Goal: Task Accomplishment & Management: Manage account settings

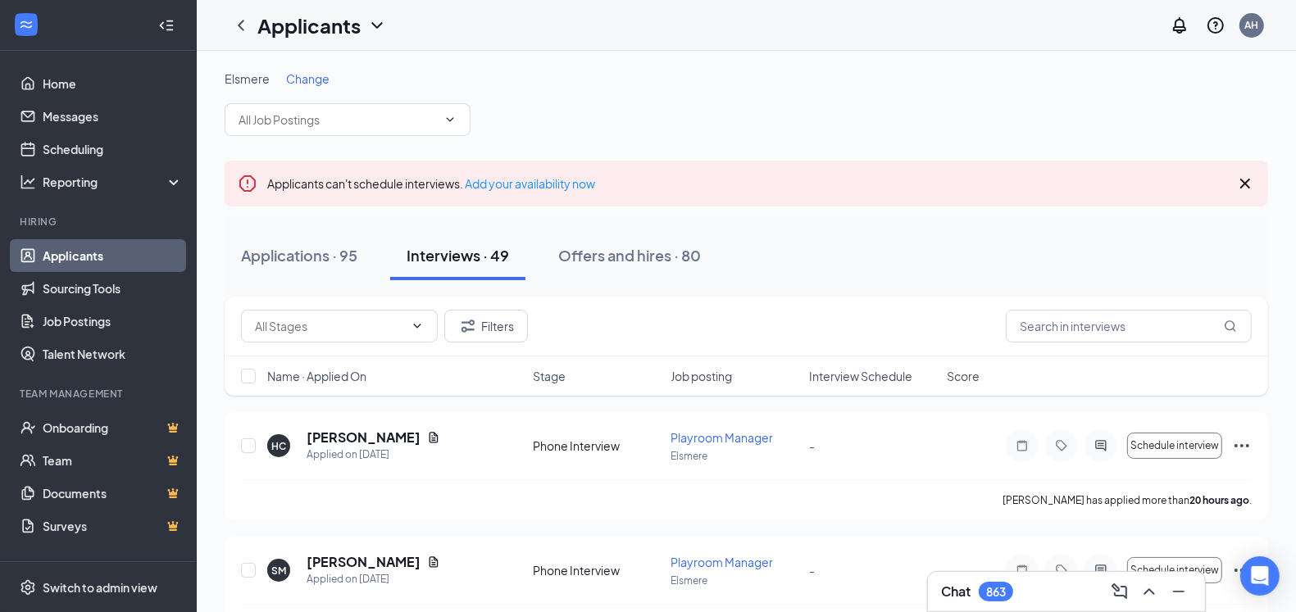
click at [852, 379] on span "Interview Schedule" at bounding box center [860, 376] width 103 height 16
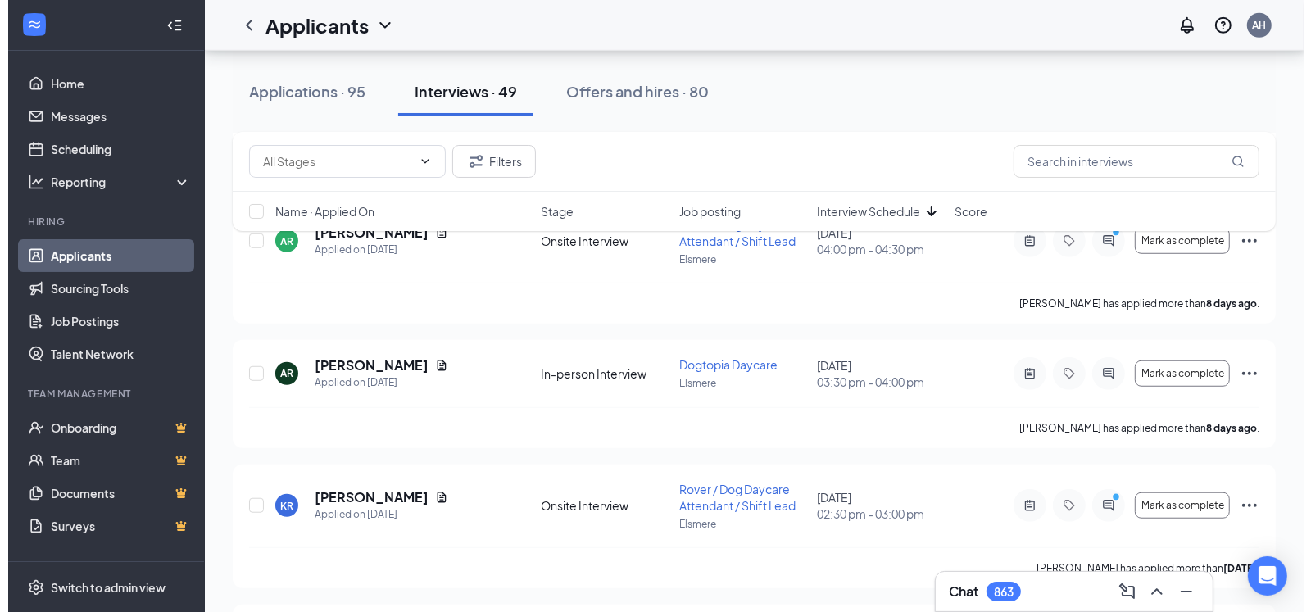
scroll to position [834, 0]
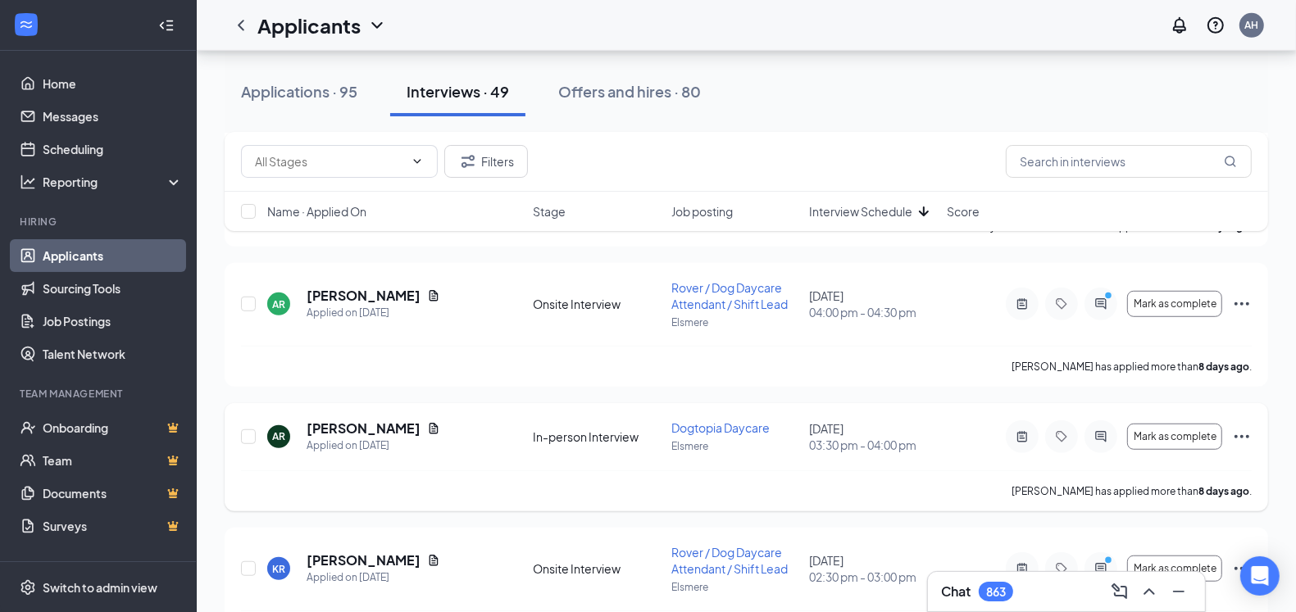
click at [1102, 441] on div at bounding box center [1100, 436] width 33 height 33
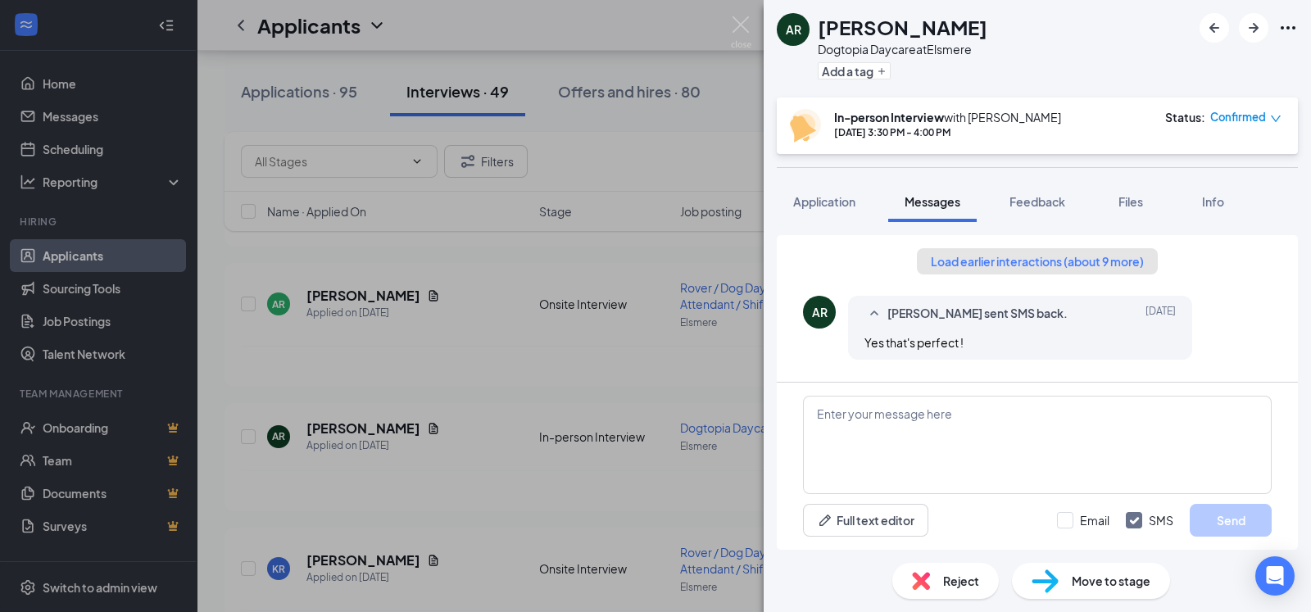
click at [1047, 261] on button "Load earlier interactions (about 9 more)" at bounding box center [1037, 261] width 241 height 26
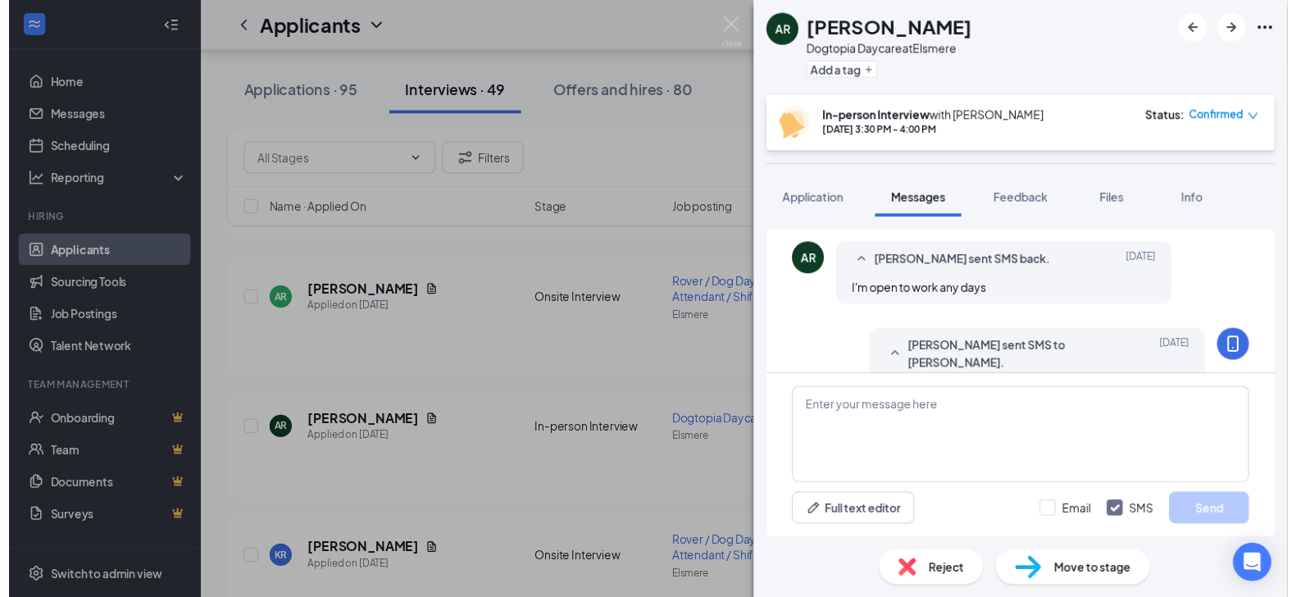
scroll to position [474, 0]
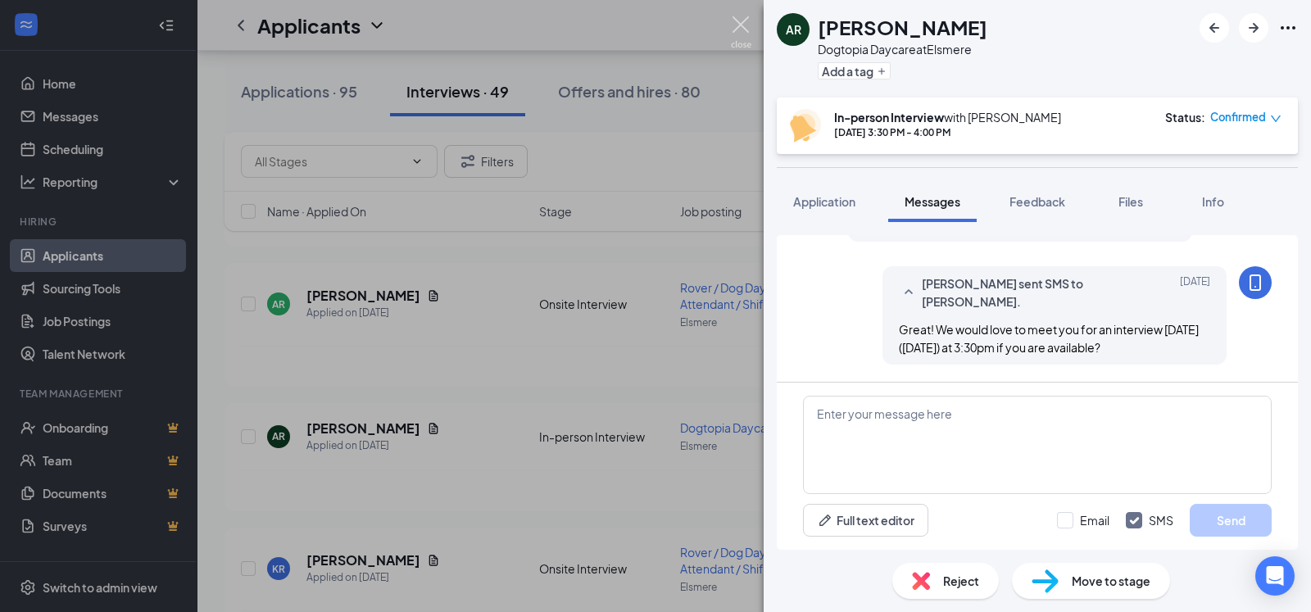
click at [734, 25] on img at bounding box center [741, 32] width 20 height 32
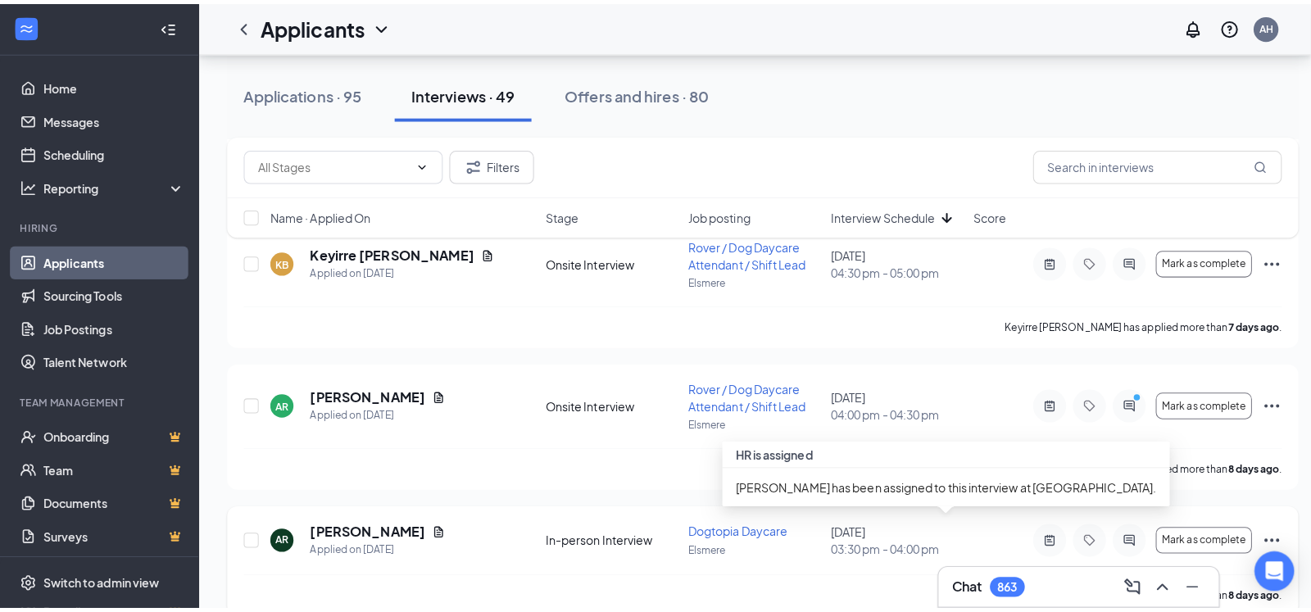
scroll to position [739, 0]
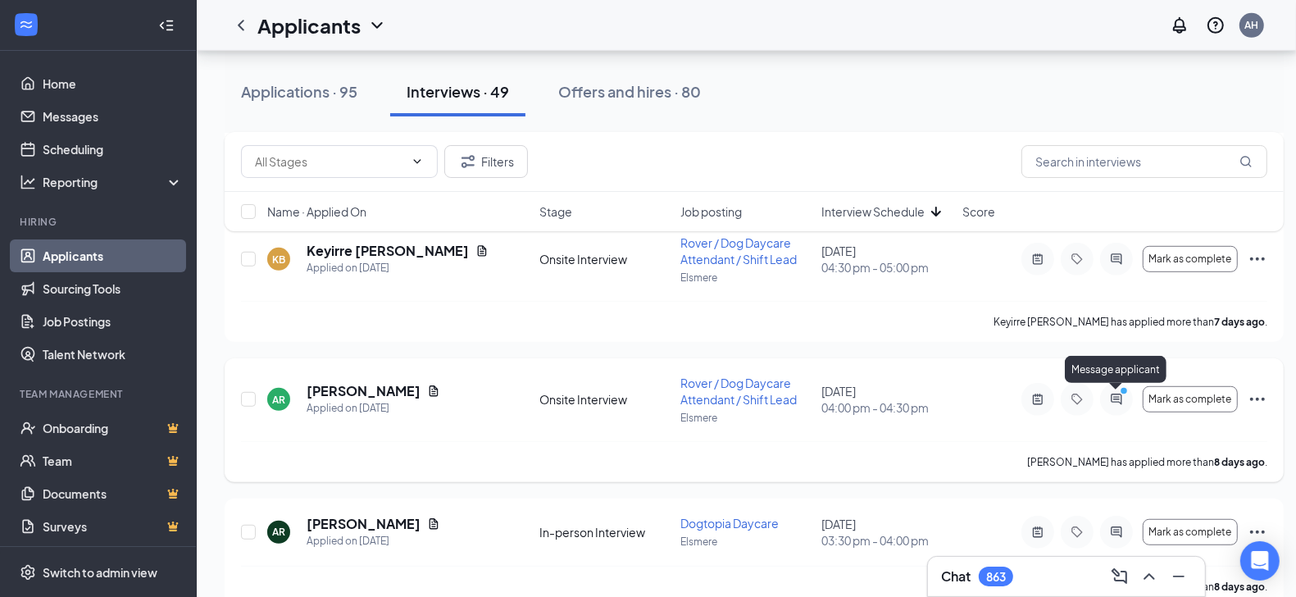
click at [1120, 397] on icon "PrimaryDot" at bounding box center [1126, 392] width 20 height 13
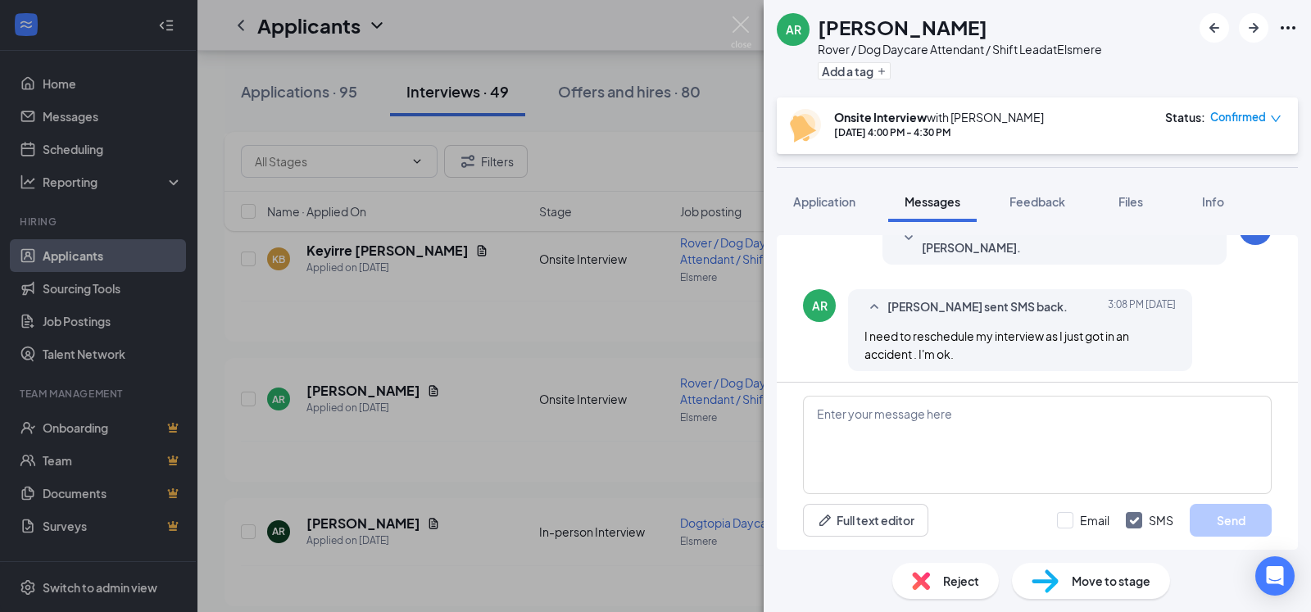
scroll to position [784, 0]
click at [887, 426] on textarea at bounding box center [1037, 445] width 469 height 98
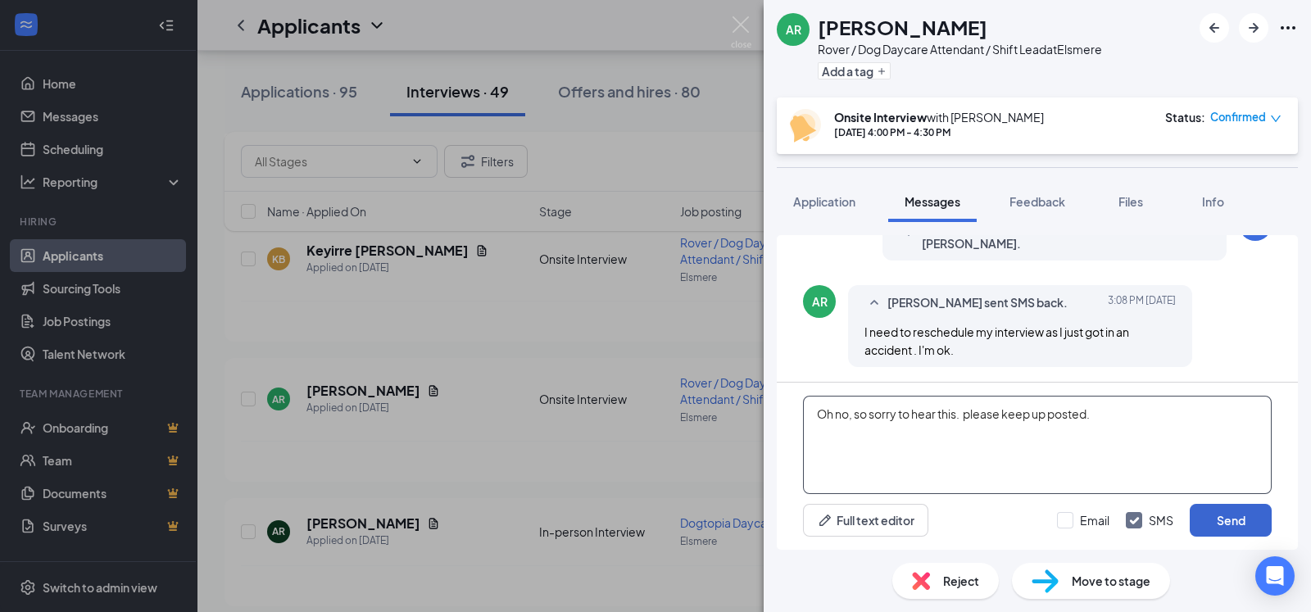
type textarea "Oh no, so sorry to hear this. please keep up posted."
click at [1219, 516] on button "Send" at bounding box center [1231, 520] width 82 height 33
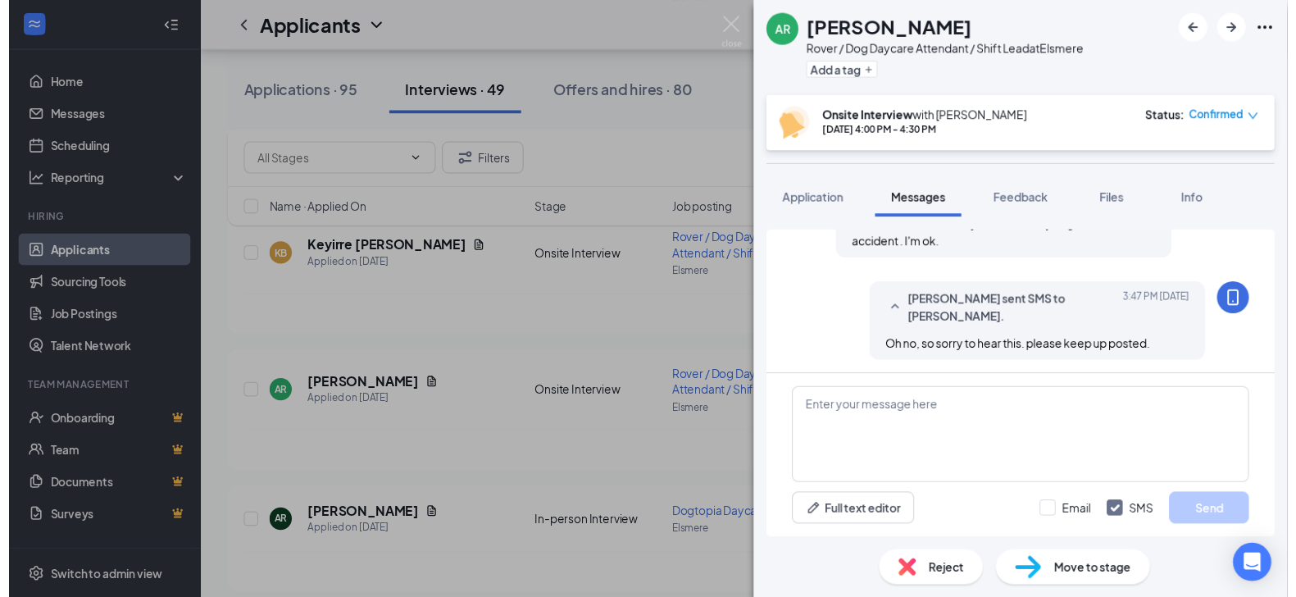
scroll to position [889, 0]
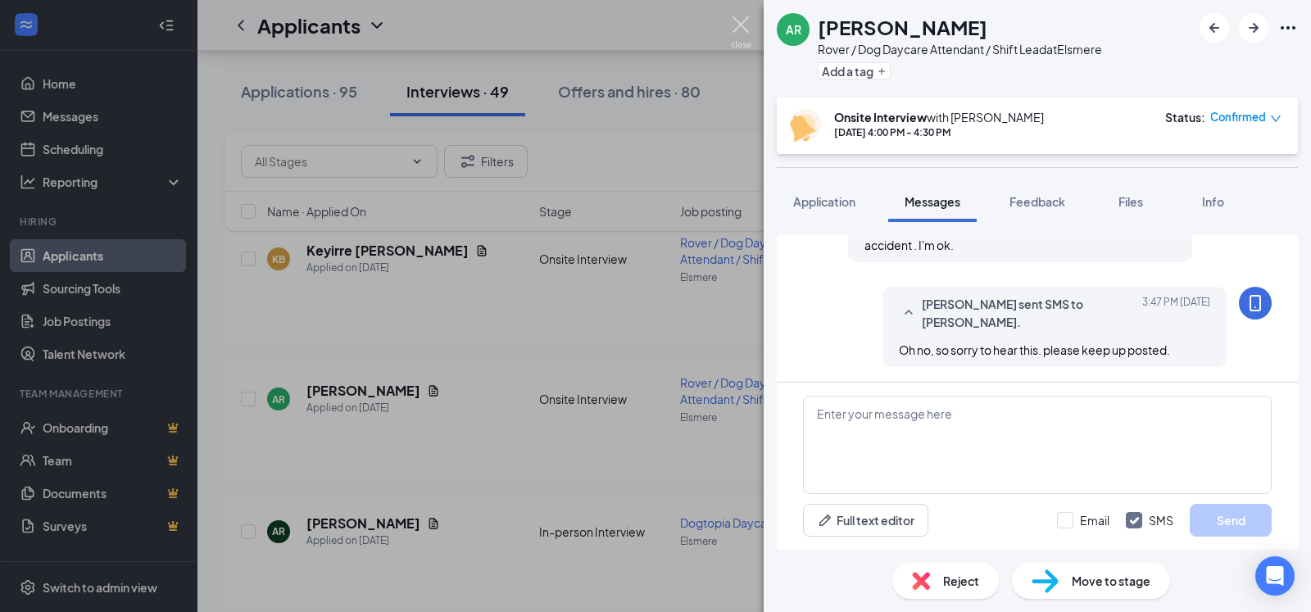
click at [740, 23] on img at bounding box center [741, 32] width 20 height 32
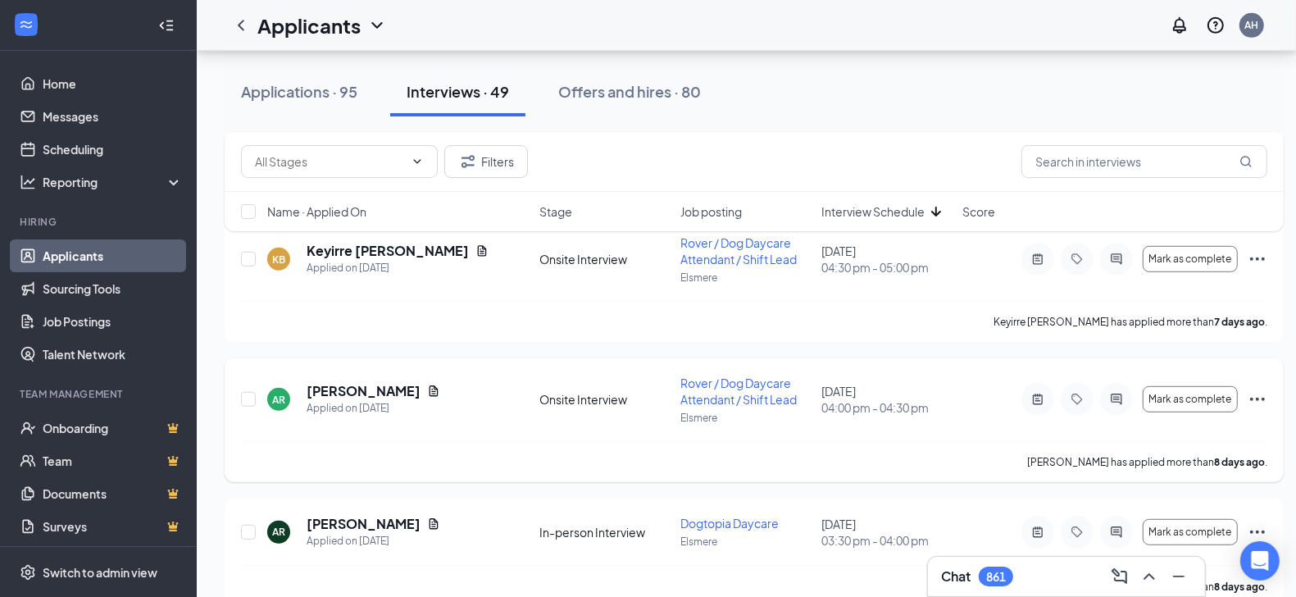
click at [1253, 400] on icon "Ellipses" at bounding box center [1257, 399] width 20 height 20
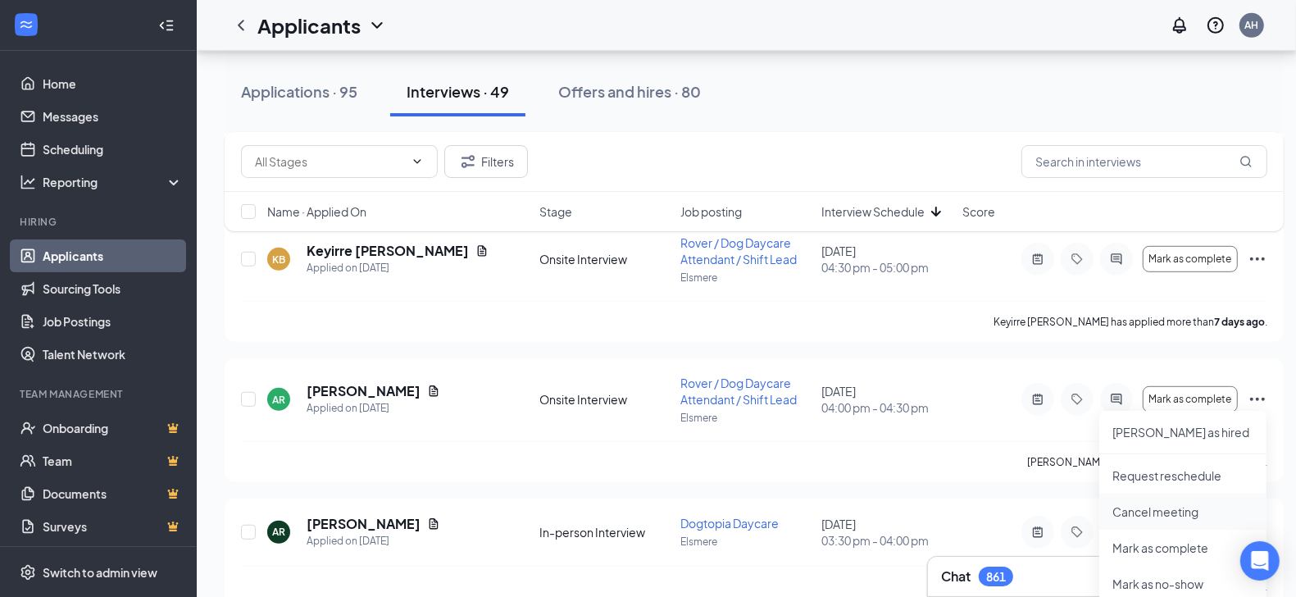
click at [1161, 511] on p "Cancel meeting" at bounding box center [1182, 511] width 141 height 16
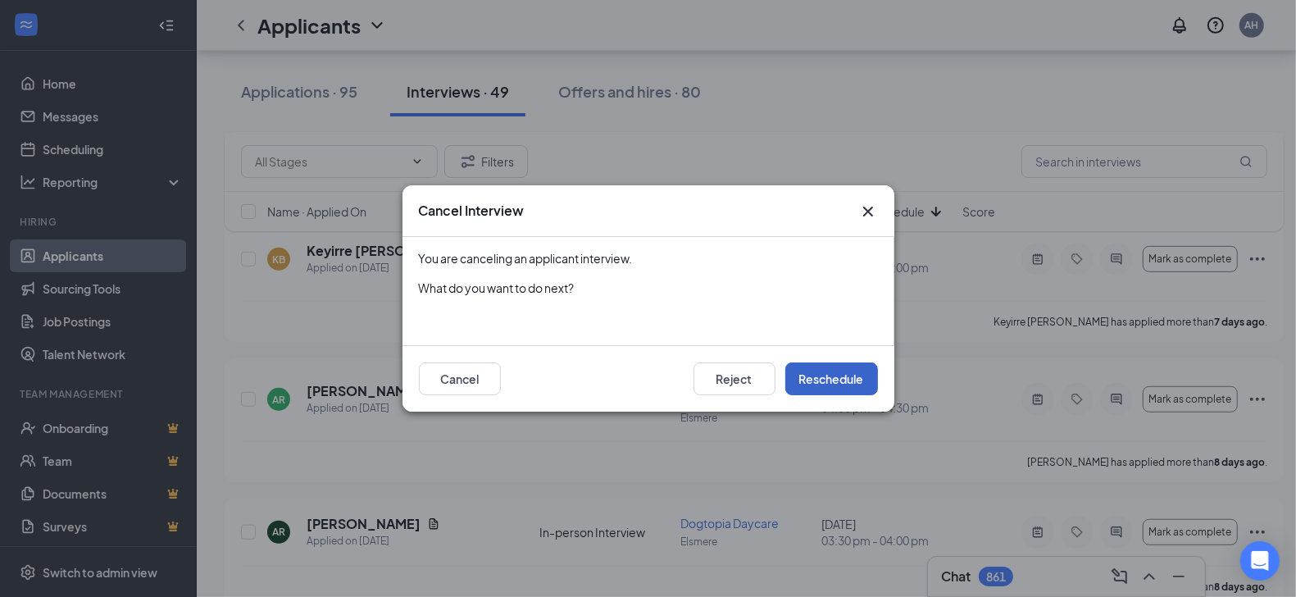
click at [820, 379] on button "Reschedule" at bounding box center [831, 378] width 93 height 33
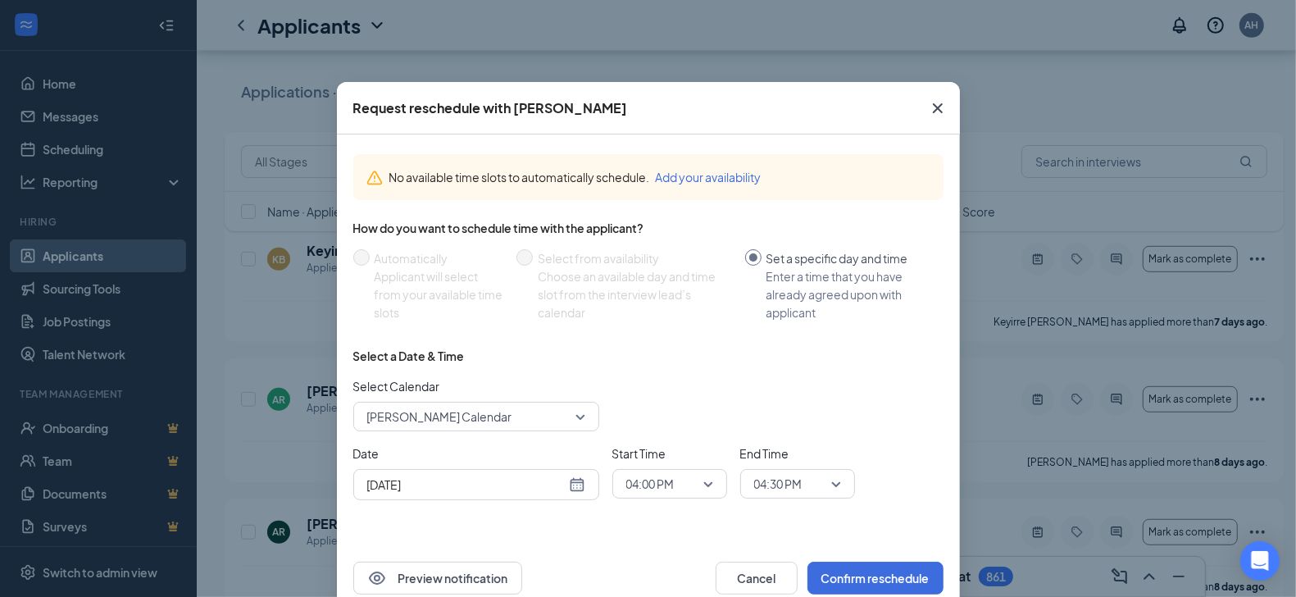
scroll to position [34, 0]
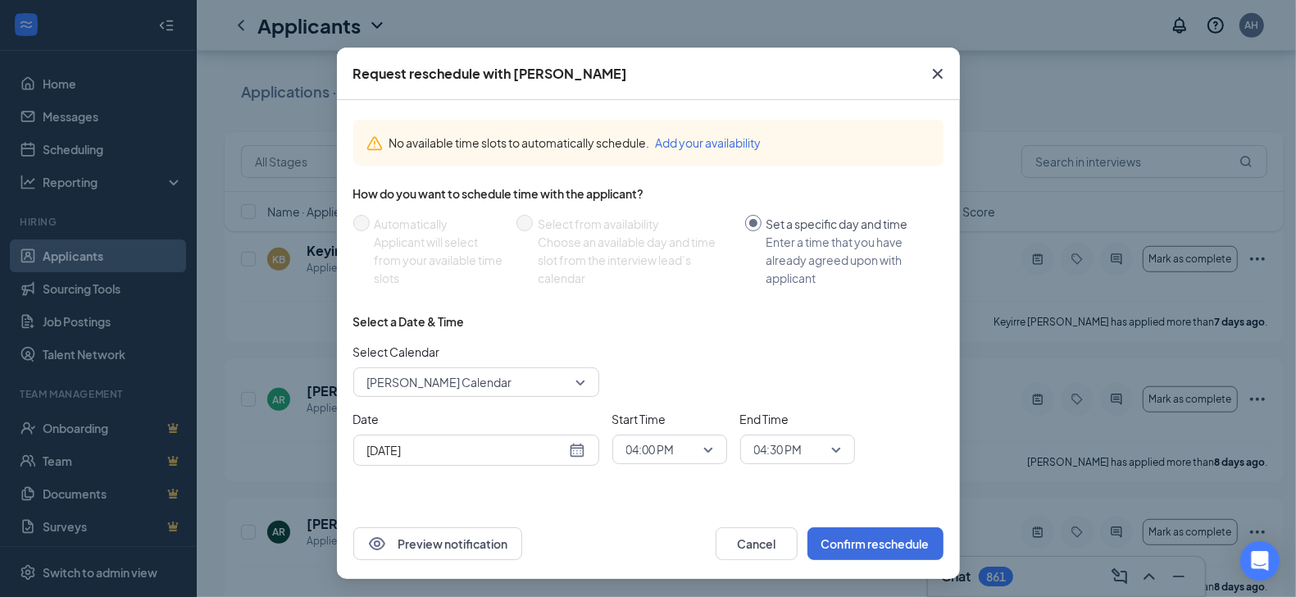
click at [938, 79] on icon "Cross" at bounding box center [938, 74] width 20 height 20
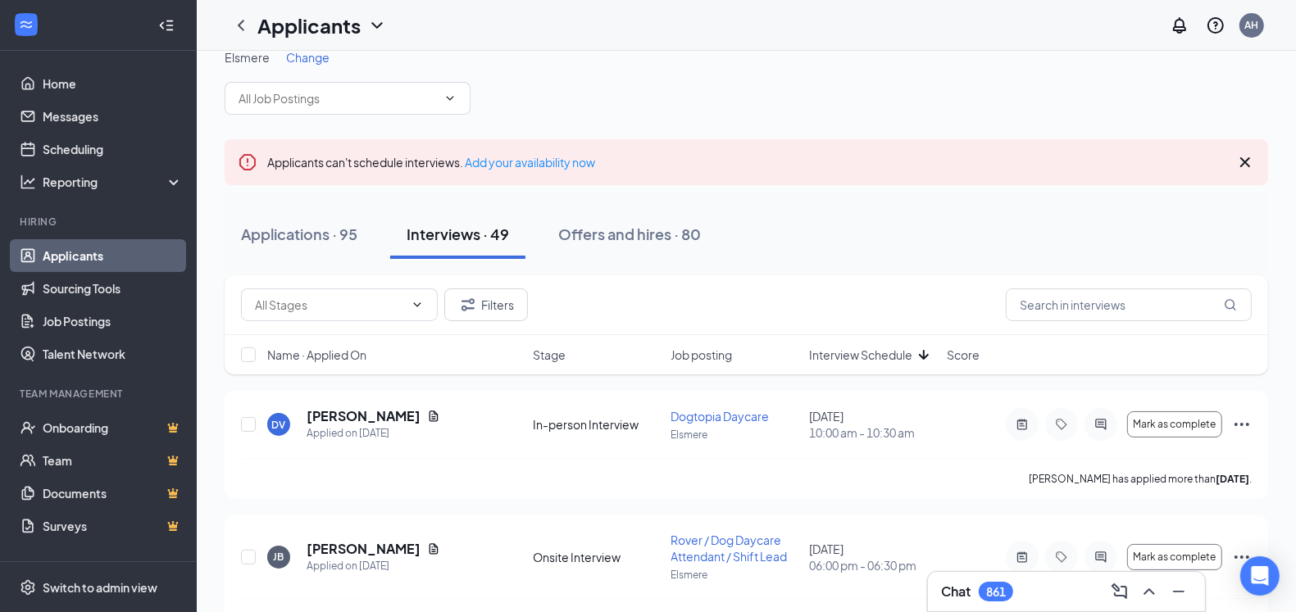
scroll to position [0, 0]
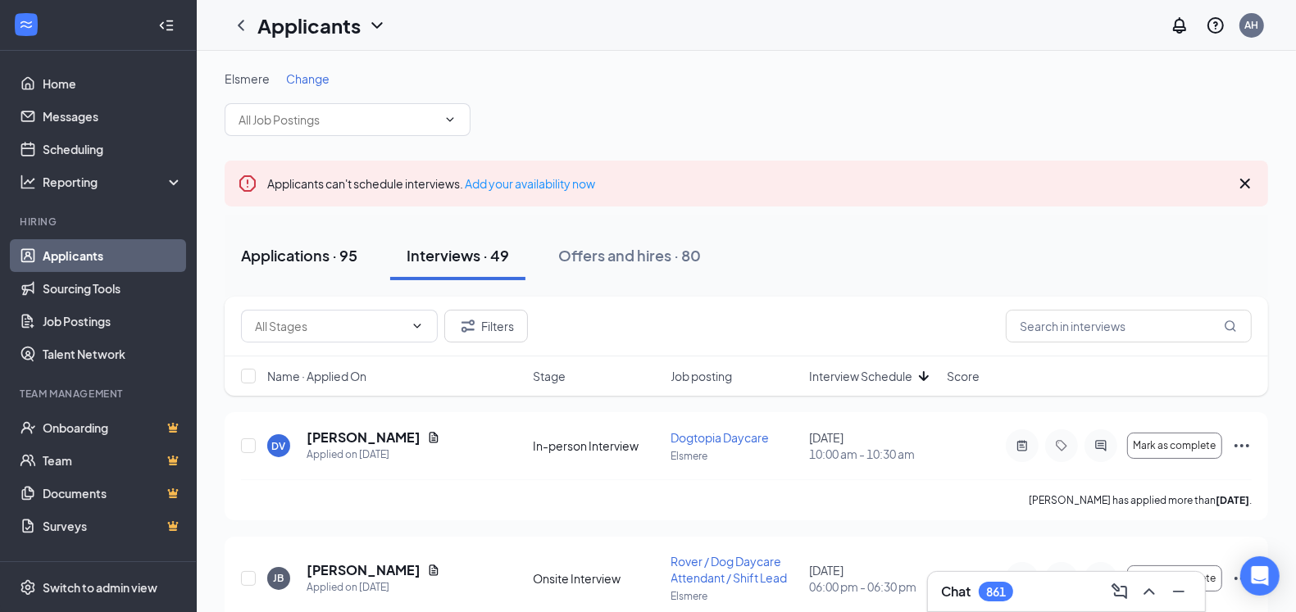
click at [288, 254] on div "Applications · 95" at bounding box center [299, 255] width 116 height 20
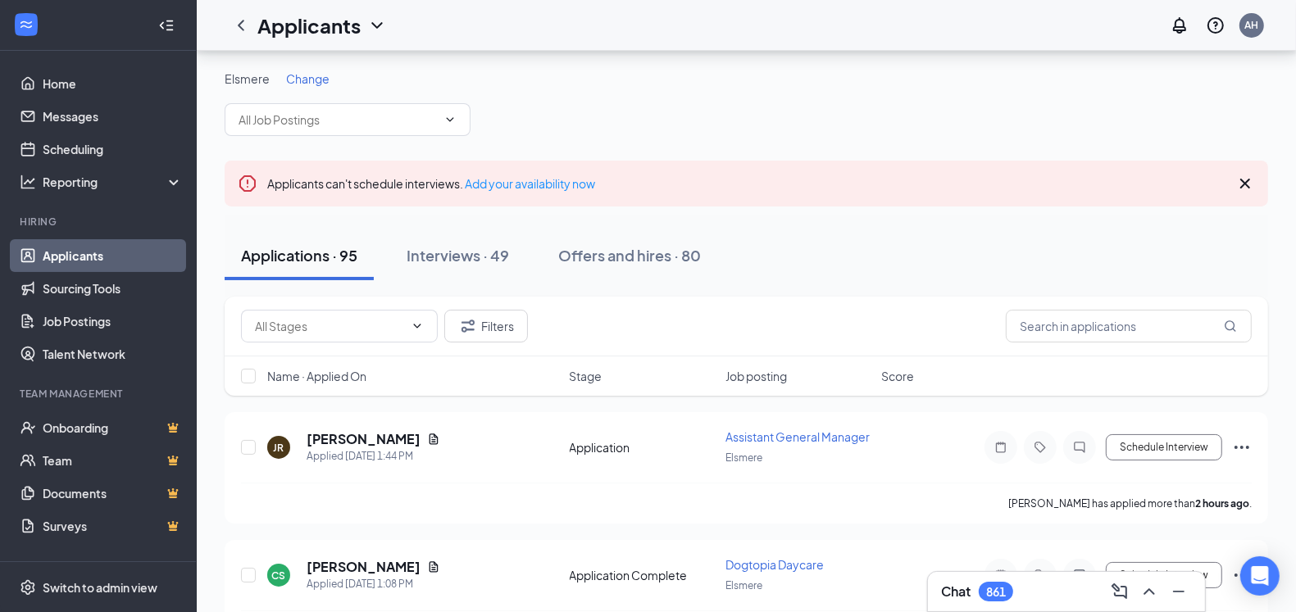
scroll to position [87, 0]
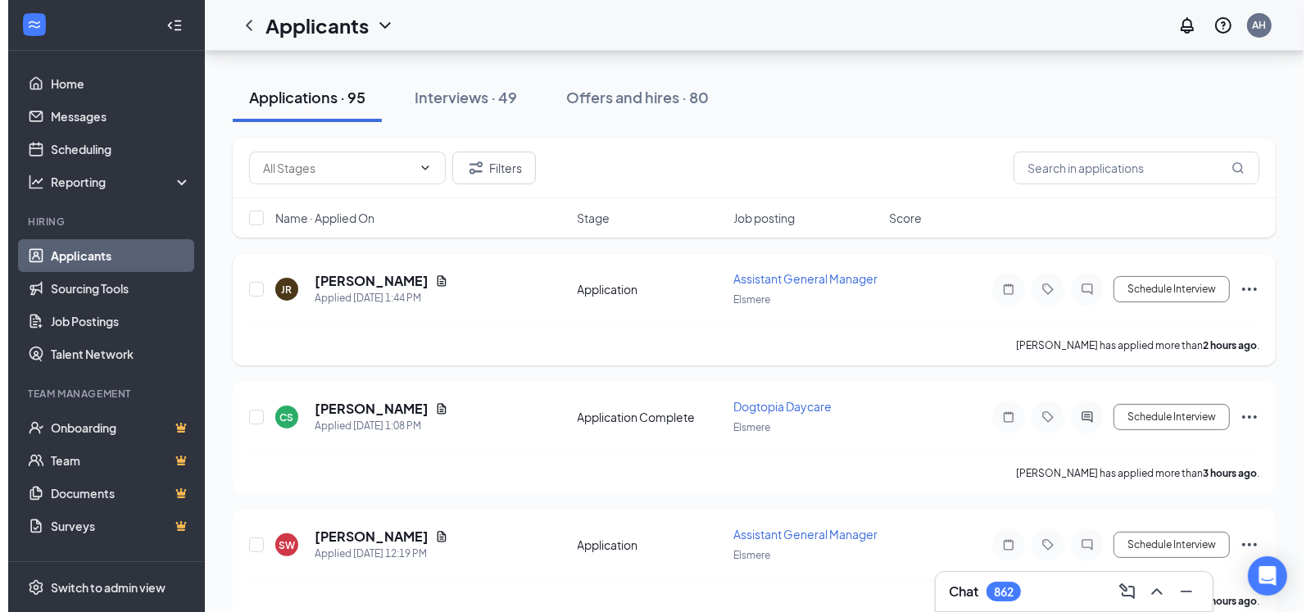
scroll to position [137, 0]
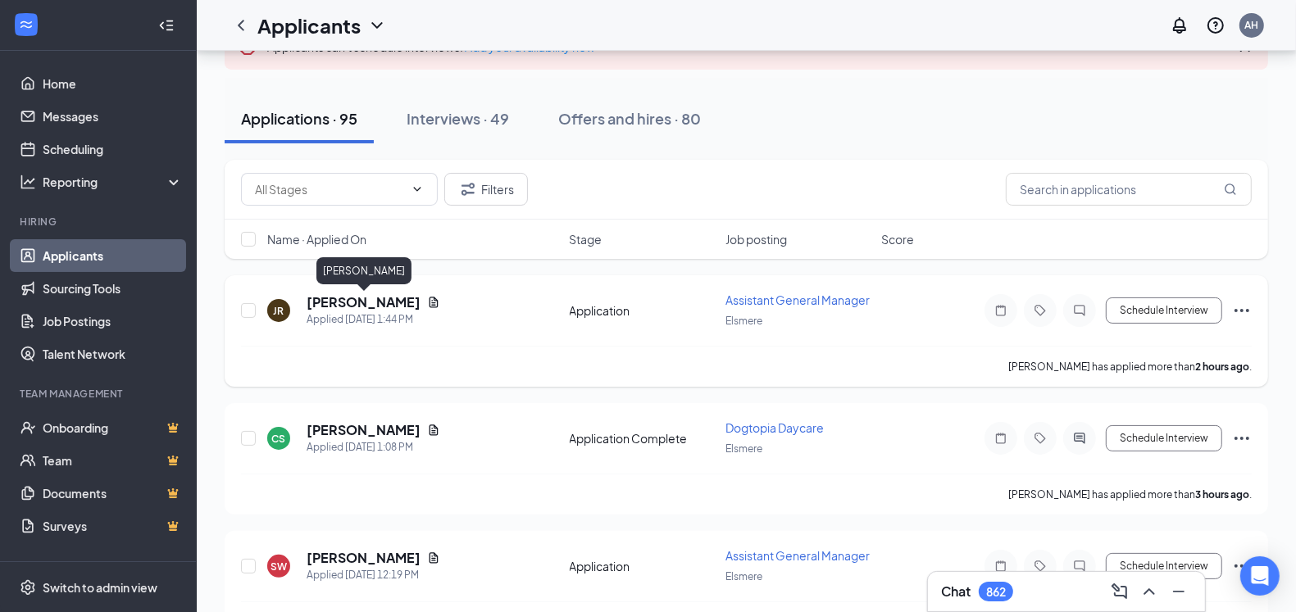
click at [358, 301] on h5 "[PERSON_NAME]" at bounding box center [364, 302] width 114 height 18
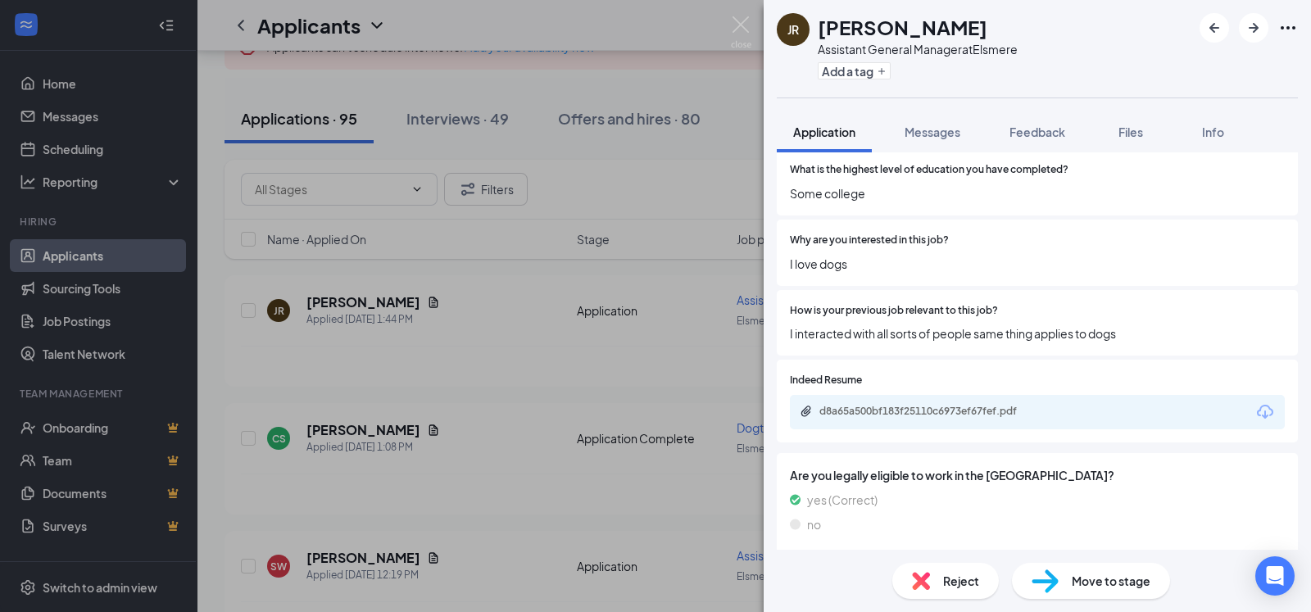
scroll to position [391, 0]
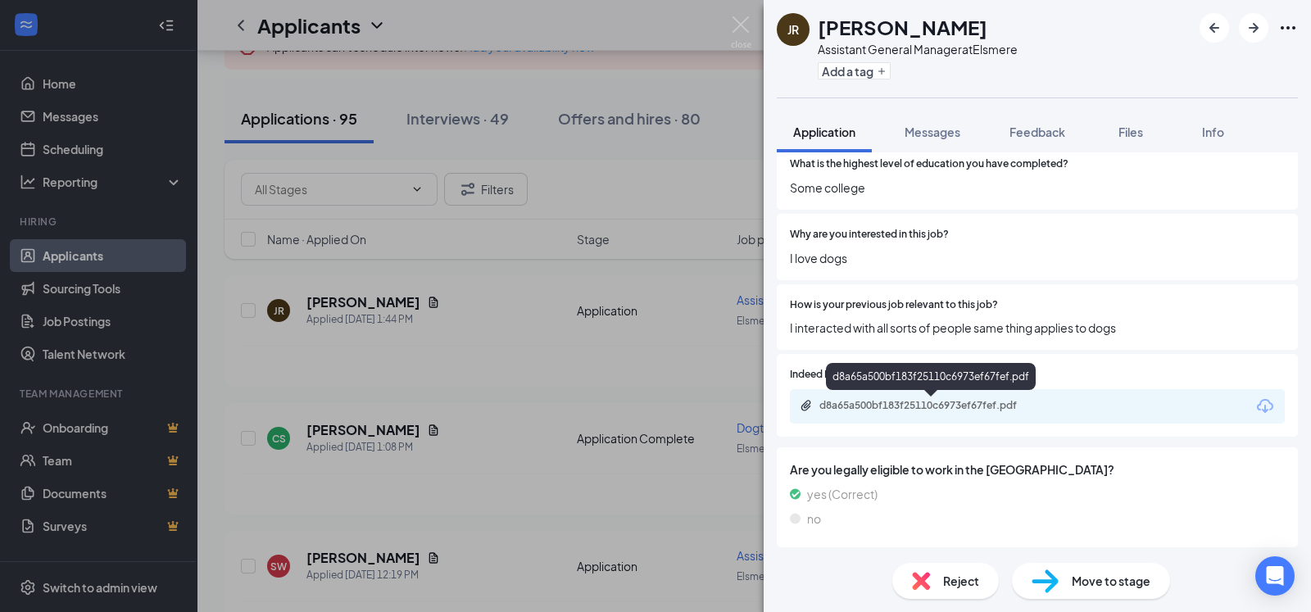
click at [938, 407] on div "d8a65a500bf183f25110c6973ef67fef.pdf" at bounding box center [934, 405] width 229 height 13
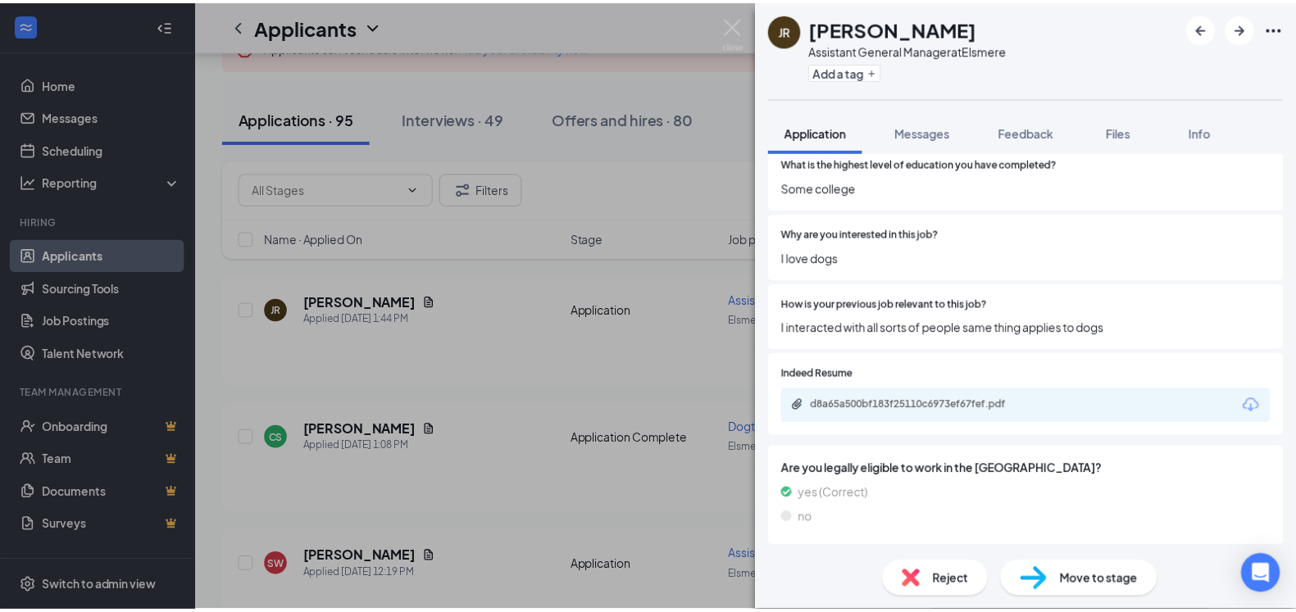
scroll to position [385, 0]
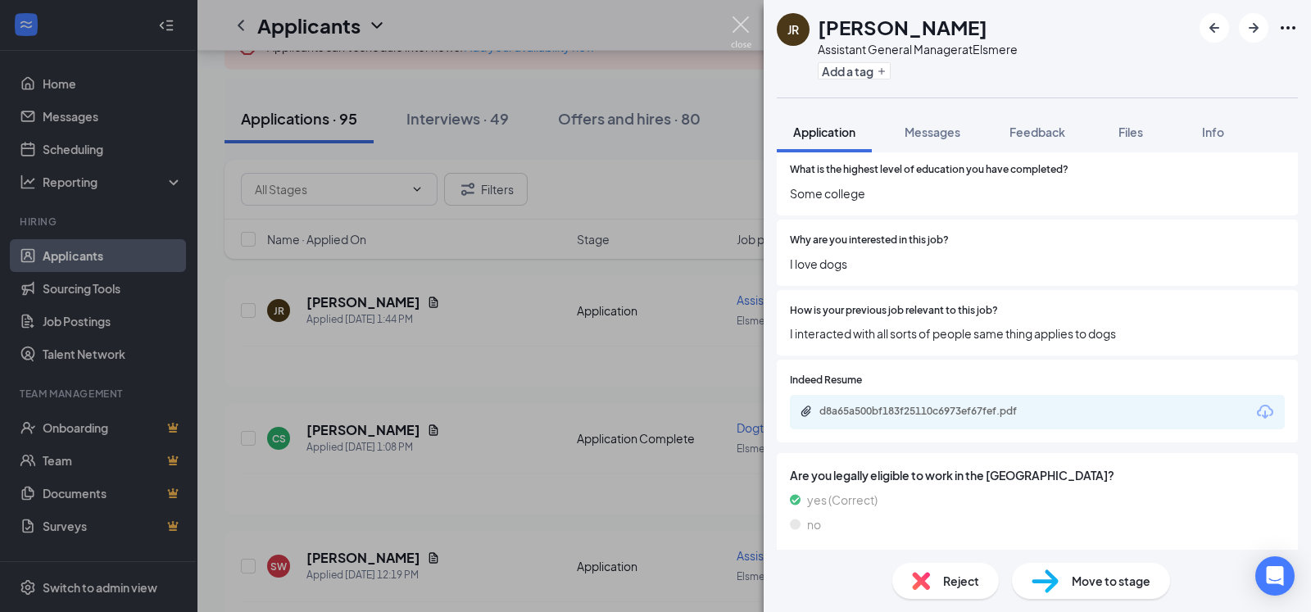
click at [739, 31] on img at bounding box center [741, 32] width 20 height 32
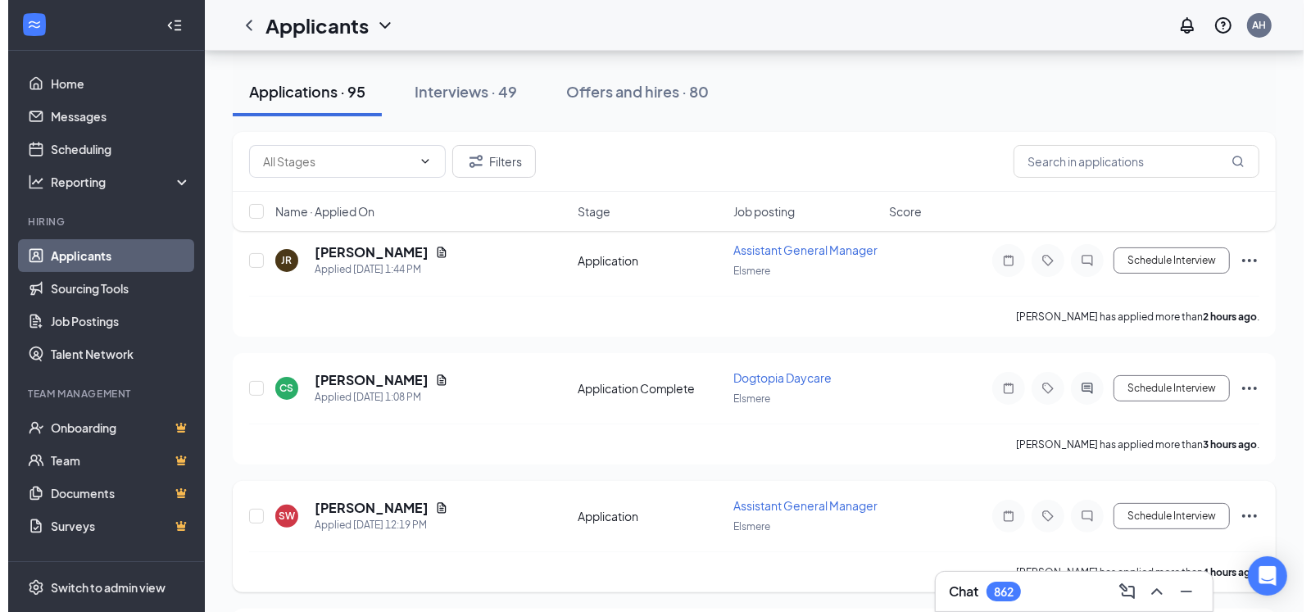
scroll to position [190, 0]
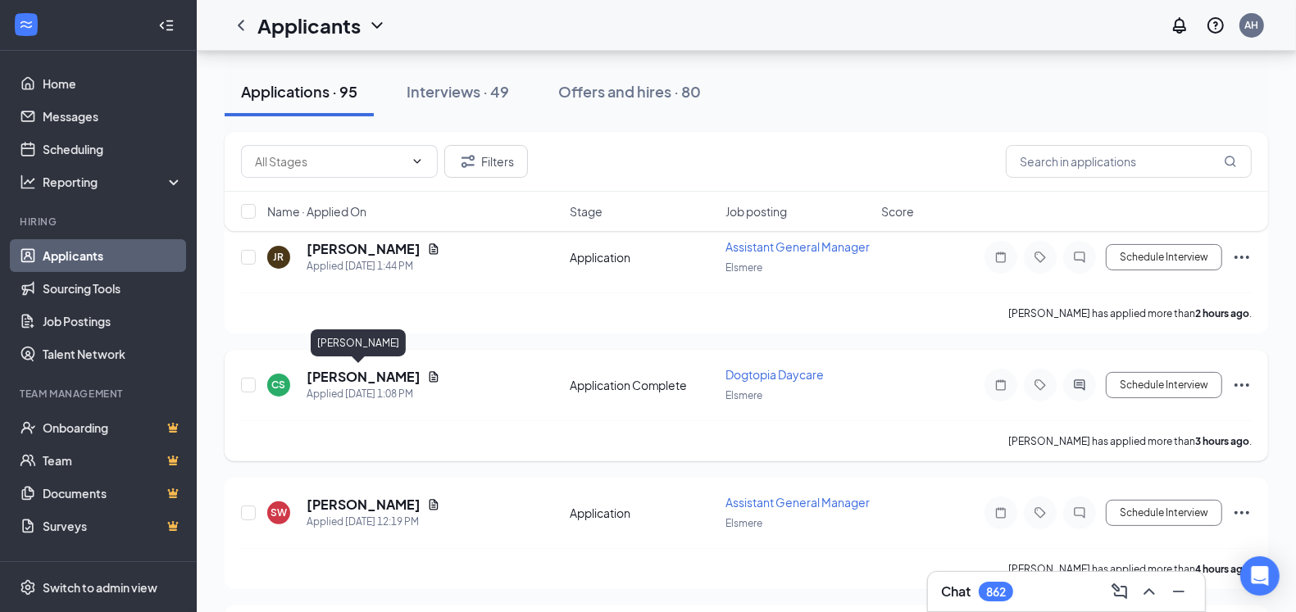
click at [347, 375] on h5 "[PERSON_NAME]" at bounding box center [364, 377] width 114 height 18
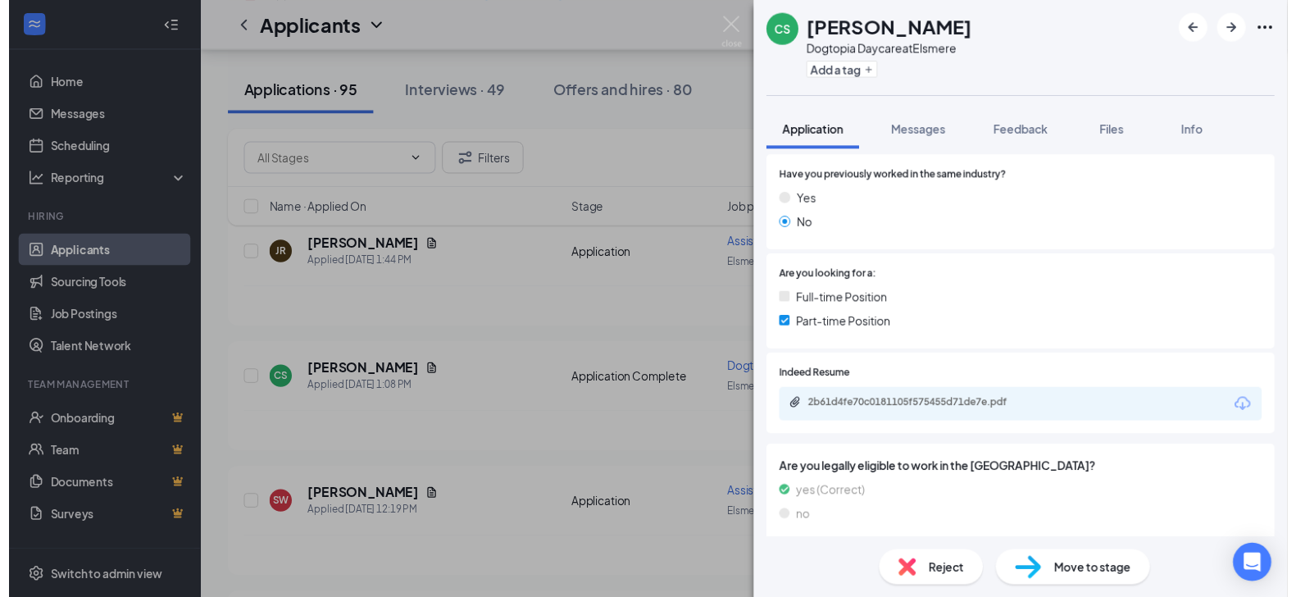
scroll to position [297, 0]
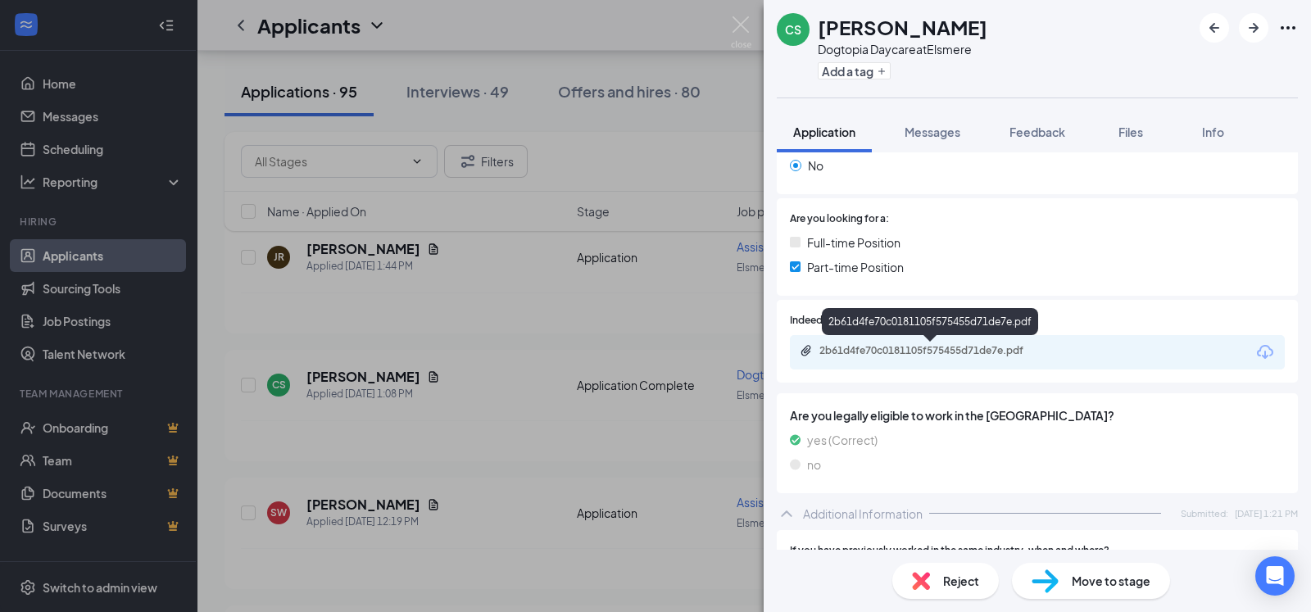
click at [947, 348] on div "2b61d4fe70c0181105f575455d71de7e.pdf" at bounding box center [934, 350] width 229 height 13
click at [747, 19] on img at bounding box center [741, 32] width 20 height 32
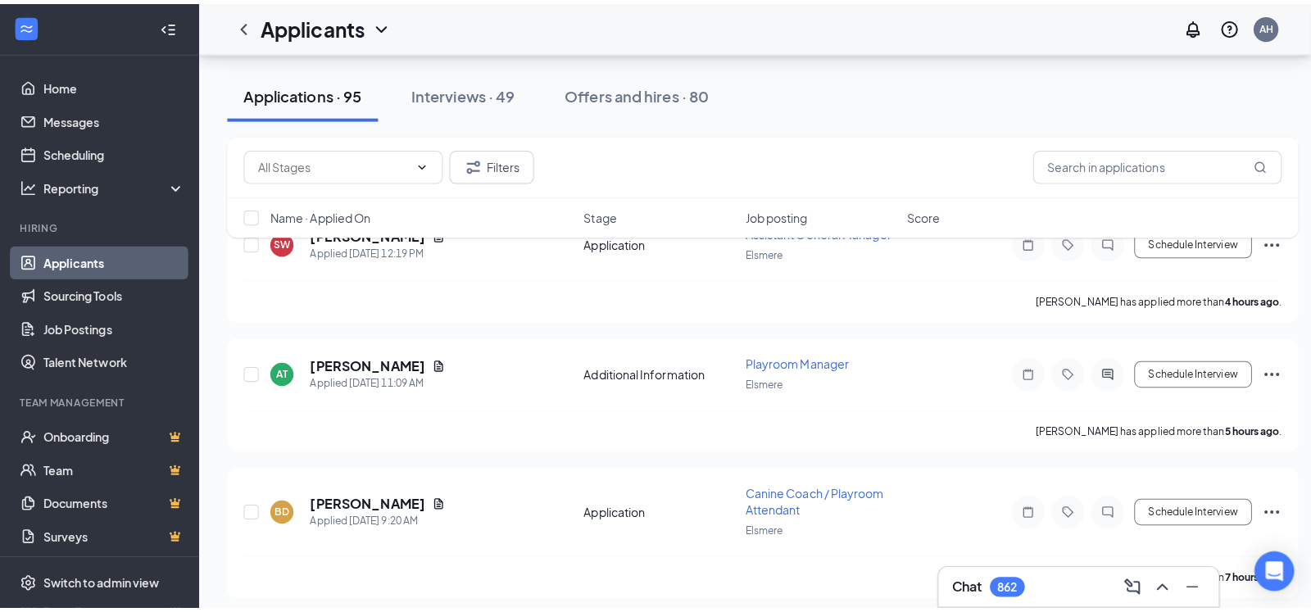
scroll to position [391, 0]
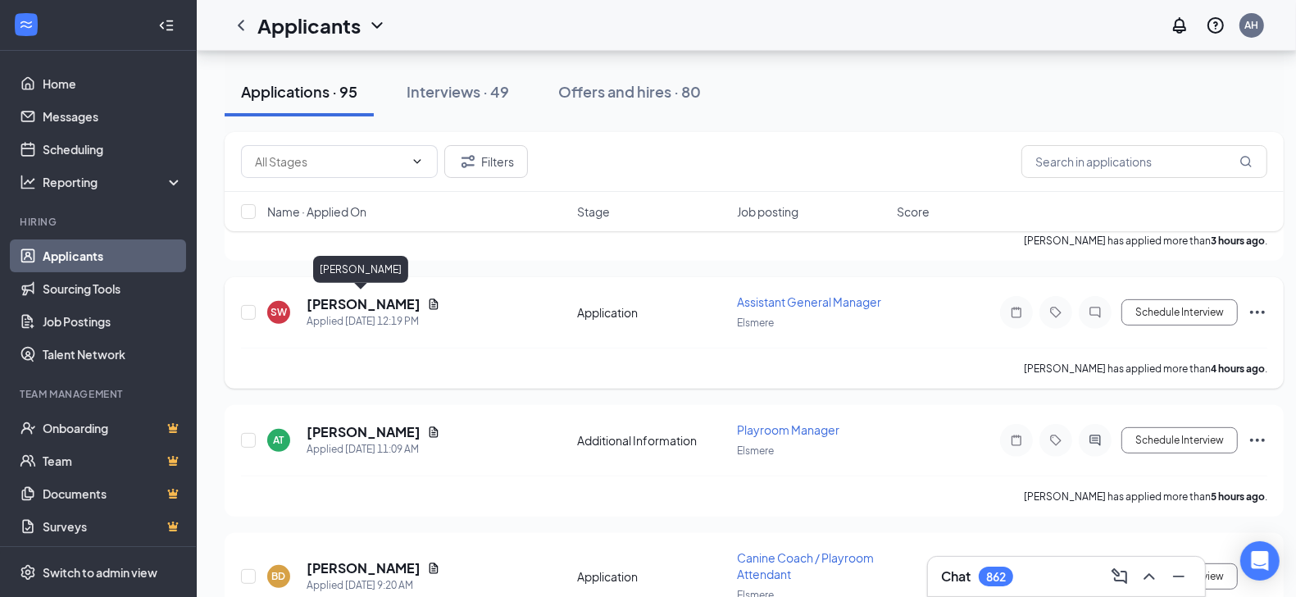
click at [347, 298] on h5 "[PERSON_NAME]" at bounding box center [364, 304] width 114 height 18
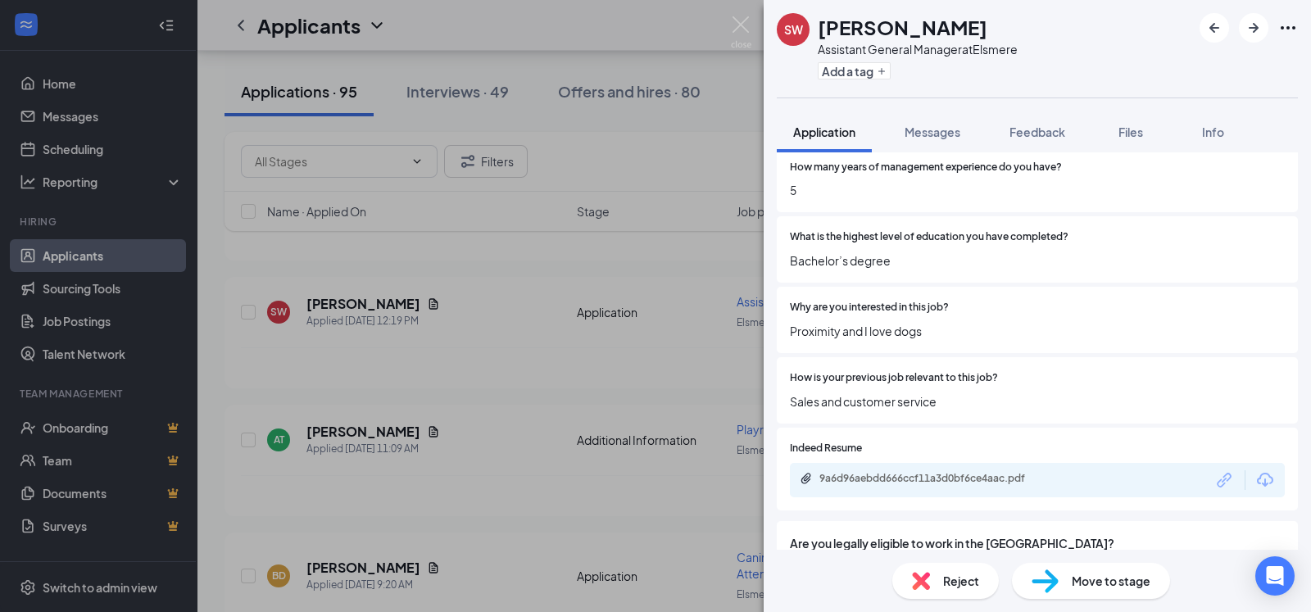
scroll to position [391, 0]
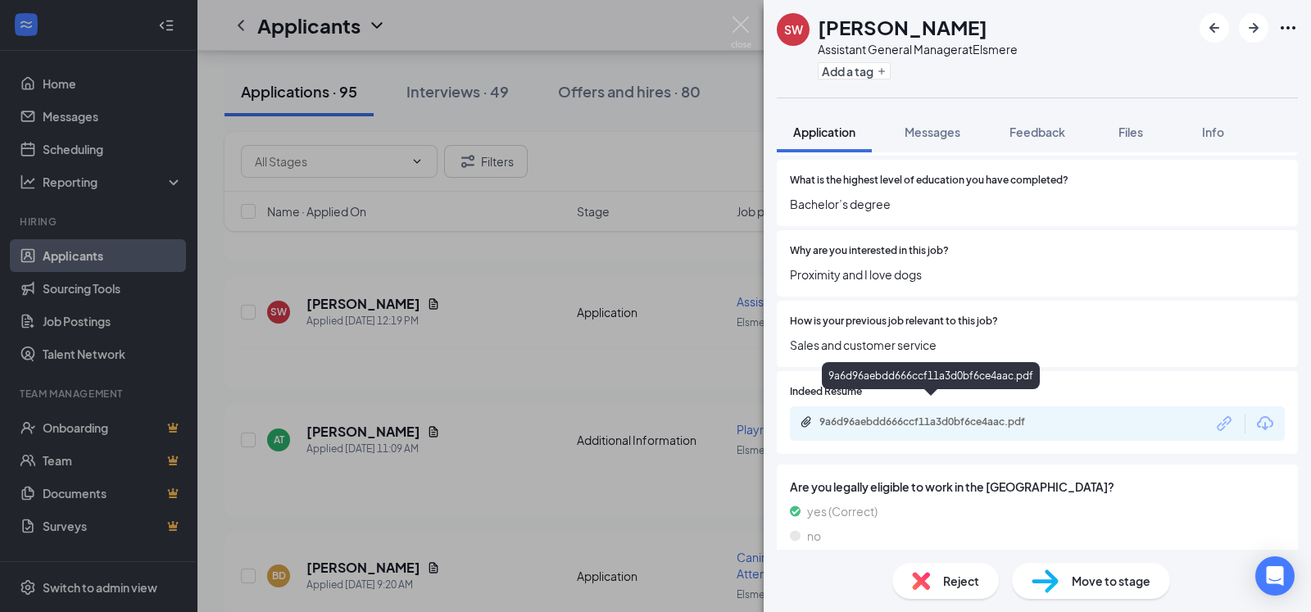
click at [906, 416] on div "9a6d96aebdd666ccf11a3d0bf6ce4aac.pdf" at bounding box center [934, 422] width 229 height 13
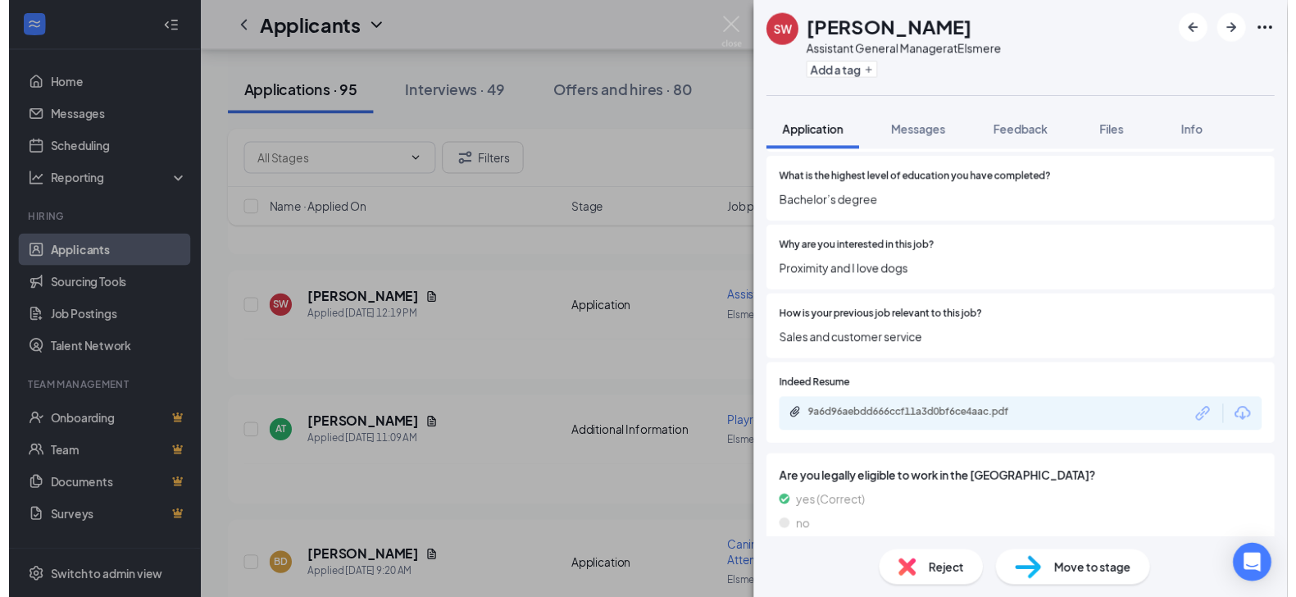
scroll to position [385, 0]
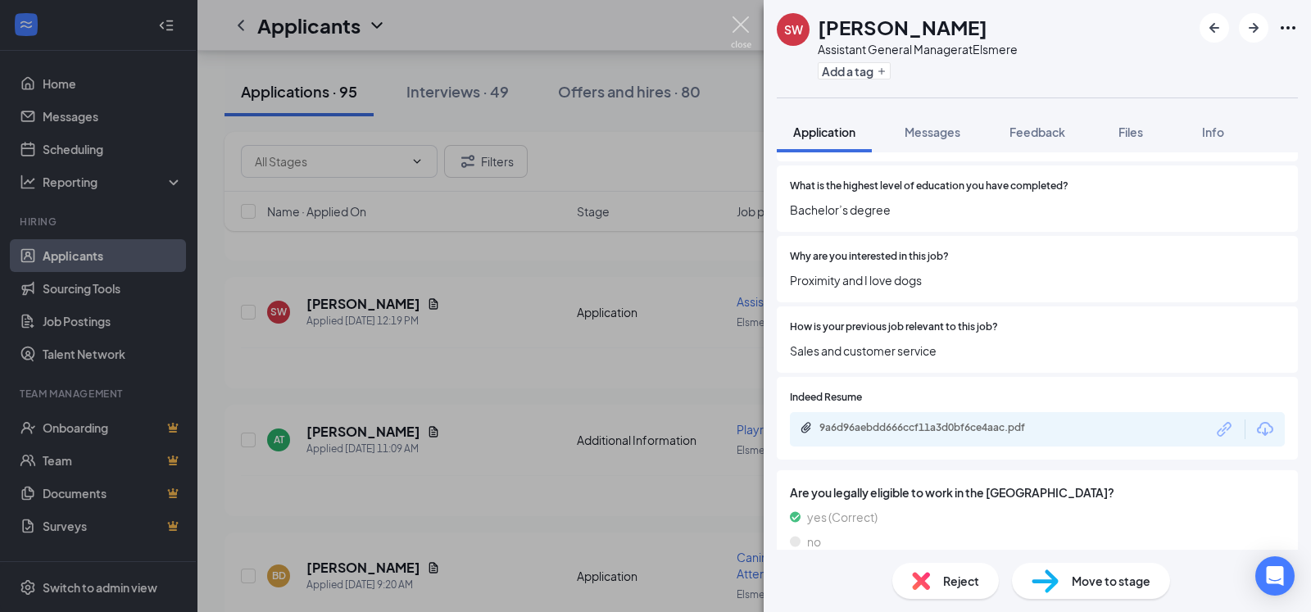
click at [747, 23] on img at bounding box center [741, 32] width 20 height 32
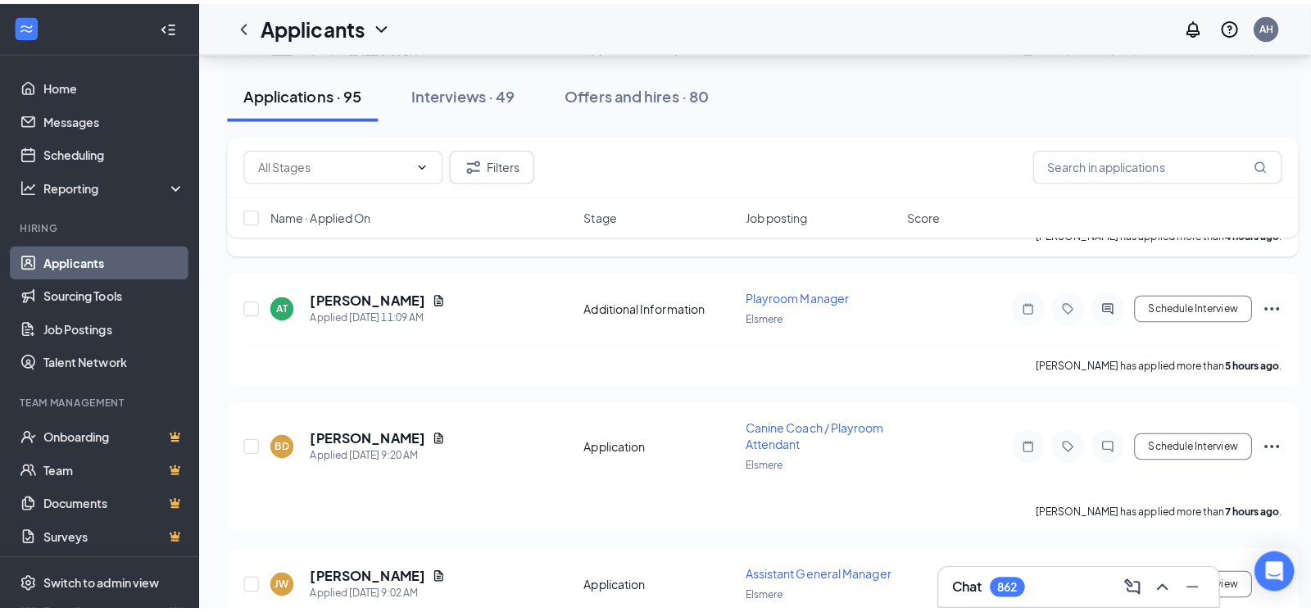
scroll to position [530, 0]
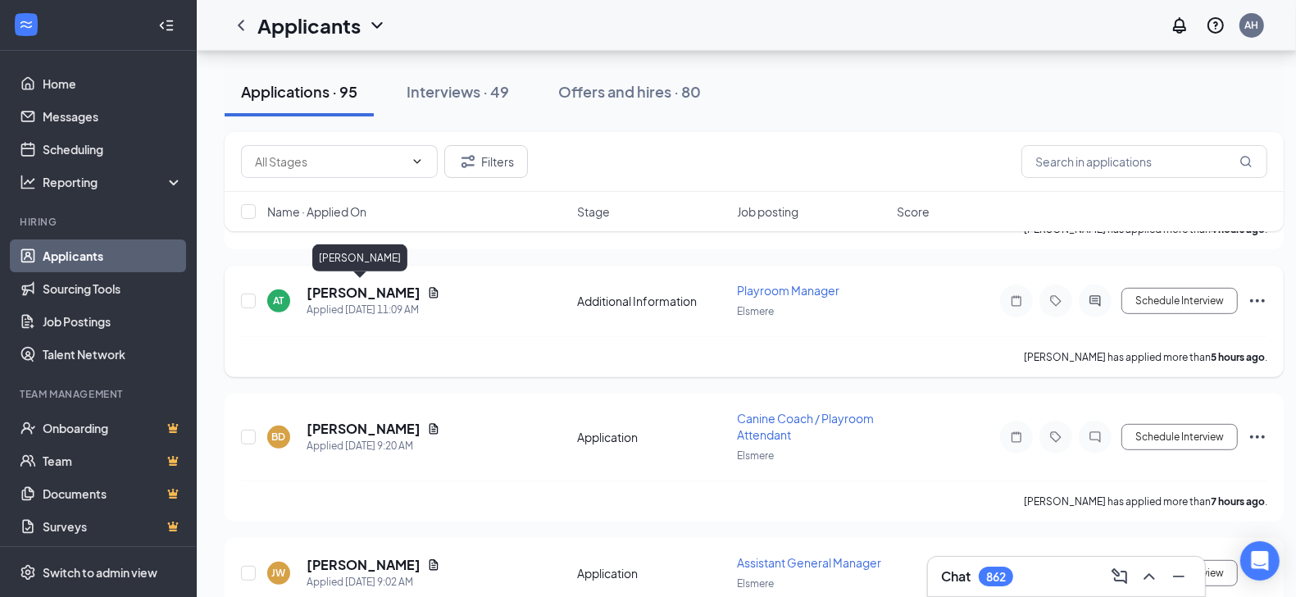
click at [357, 288] on h5 "[PERSON_NAME]" at bounding box center [364, 293] width 114 height 18
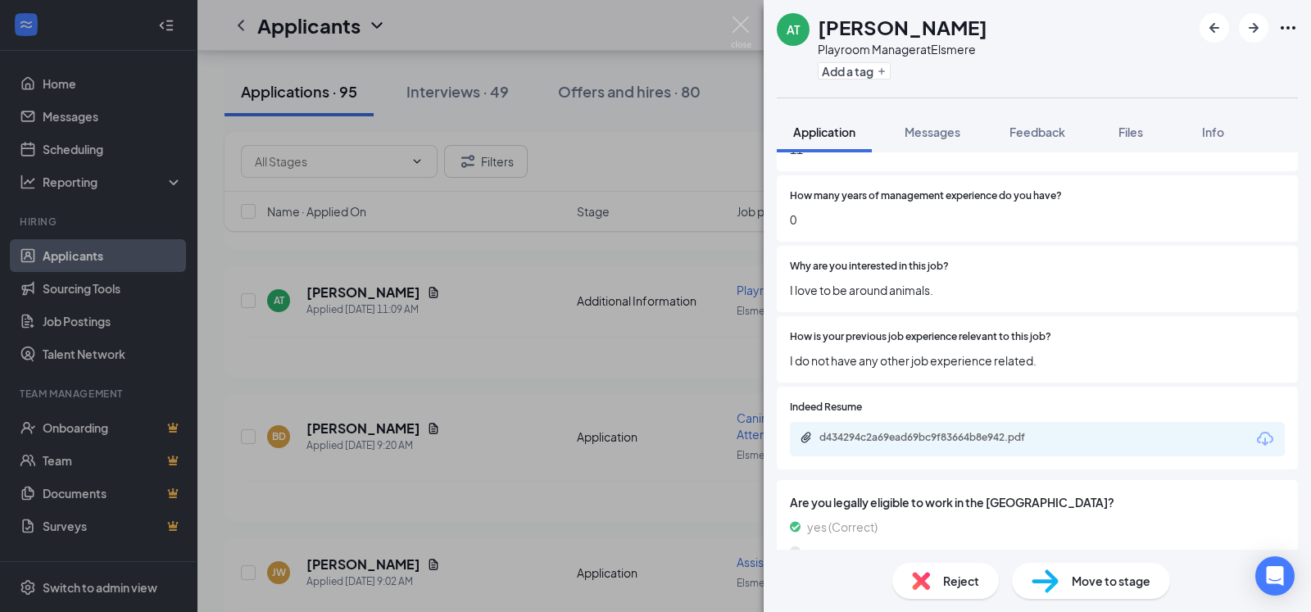
scroll to position [582, 0]
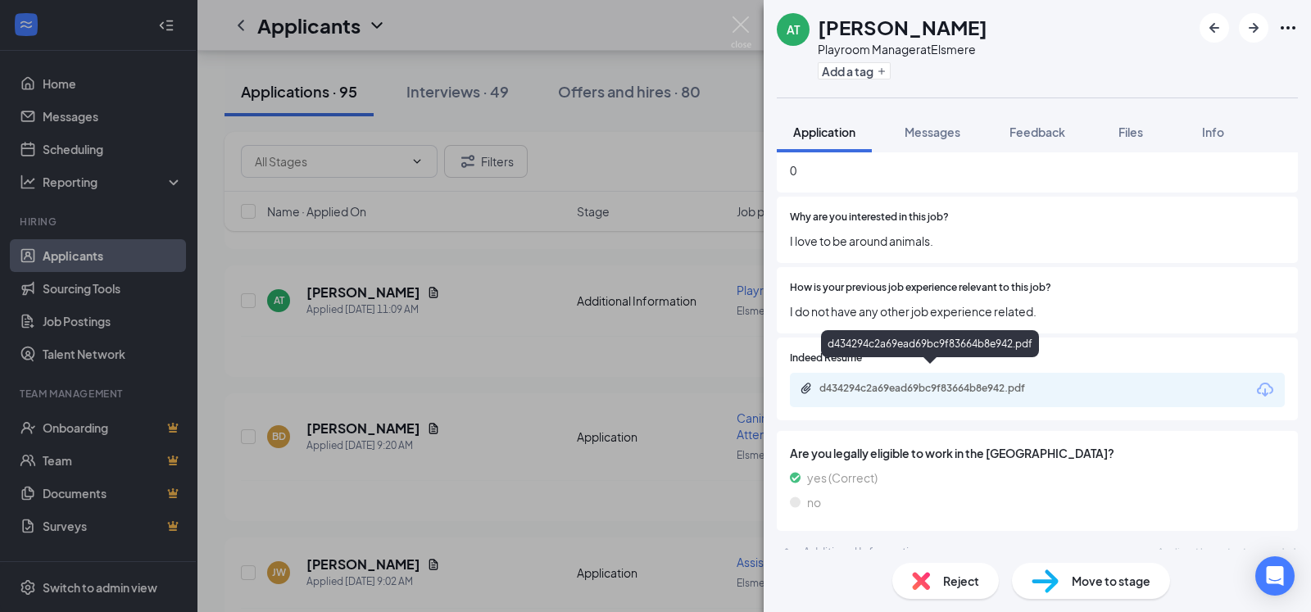
click at [943, 382] on div "d434294c2a69ead69bc9f83664b8e942.pdf" at bounding box center [934, 388] width 229 height 13
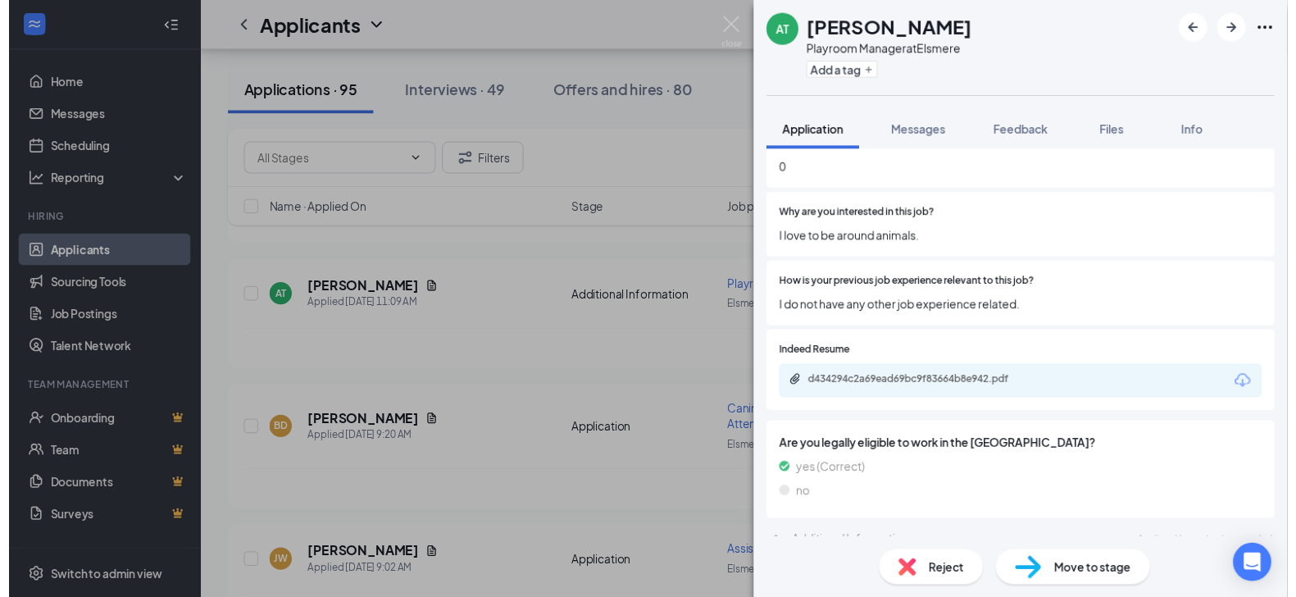
scroll to position [575, 0]
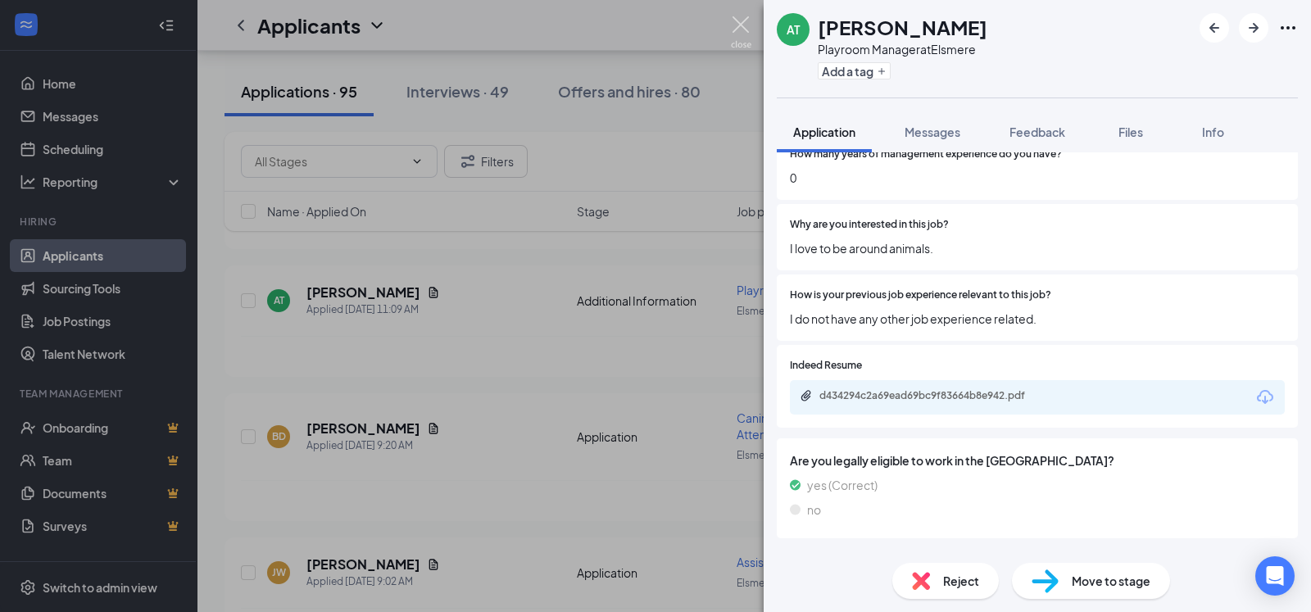
click at [744, 27] on img at bounding box center [741, 32] width 20 height 32
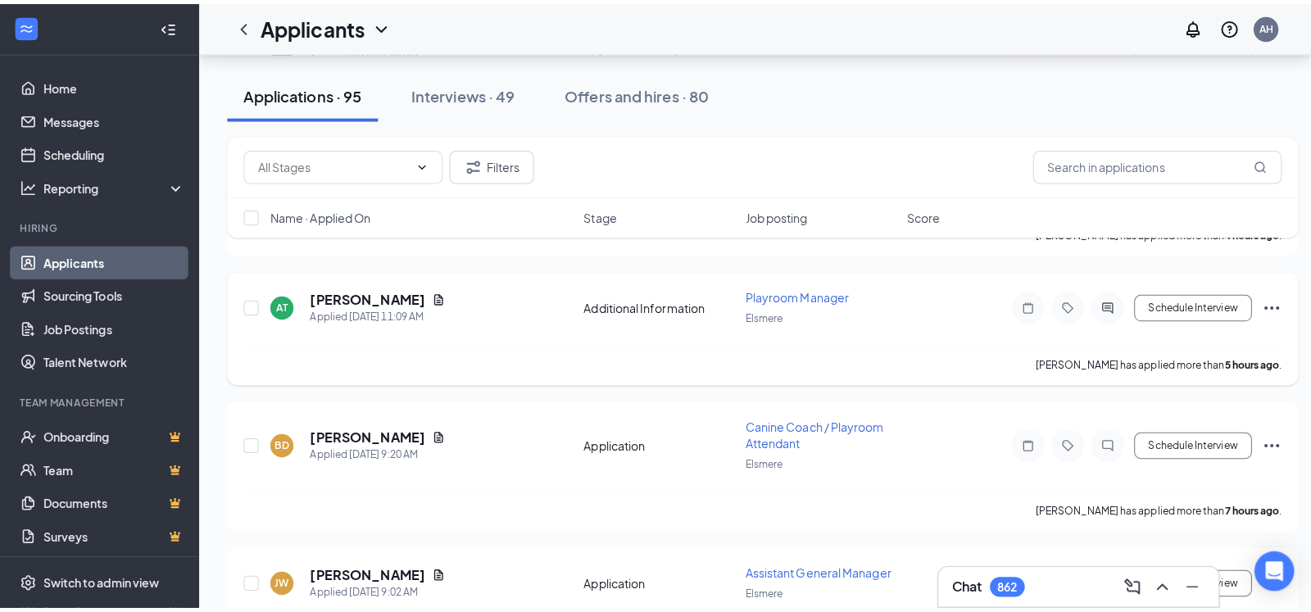
scroll to position [632, 0]
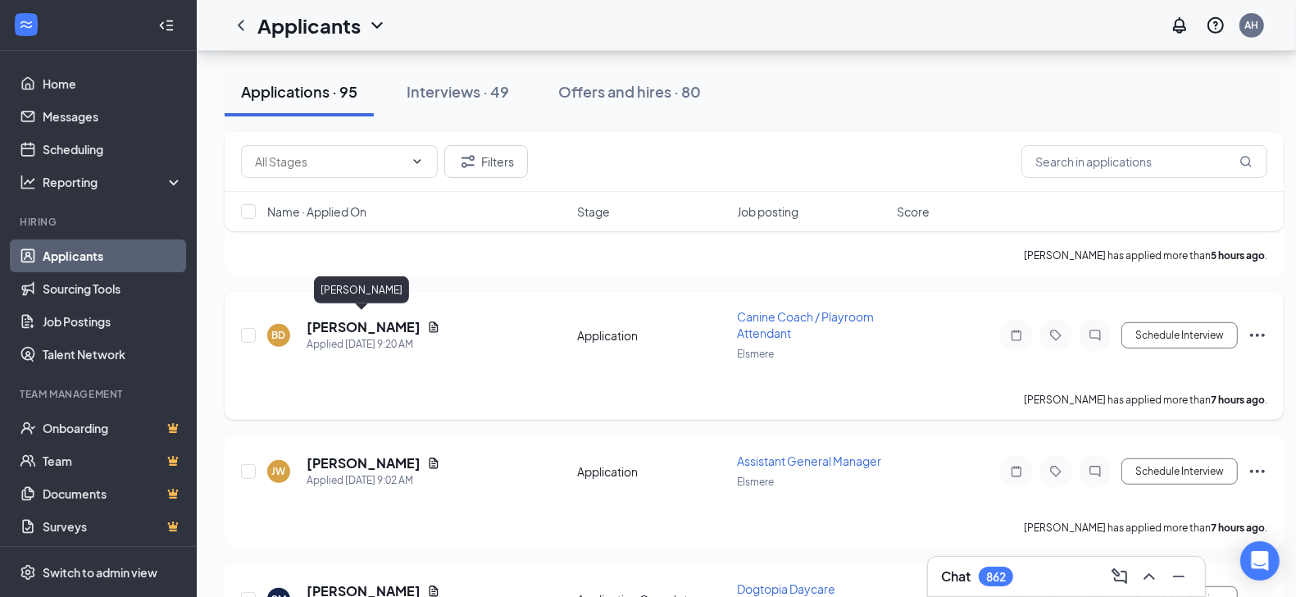
click at [359, 322] on h5 "[PERSON_NAME]" at bounding box center [364, 327] width 114 height 18
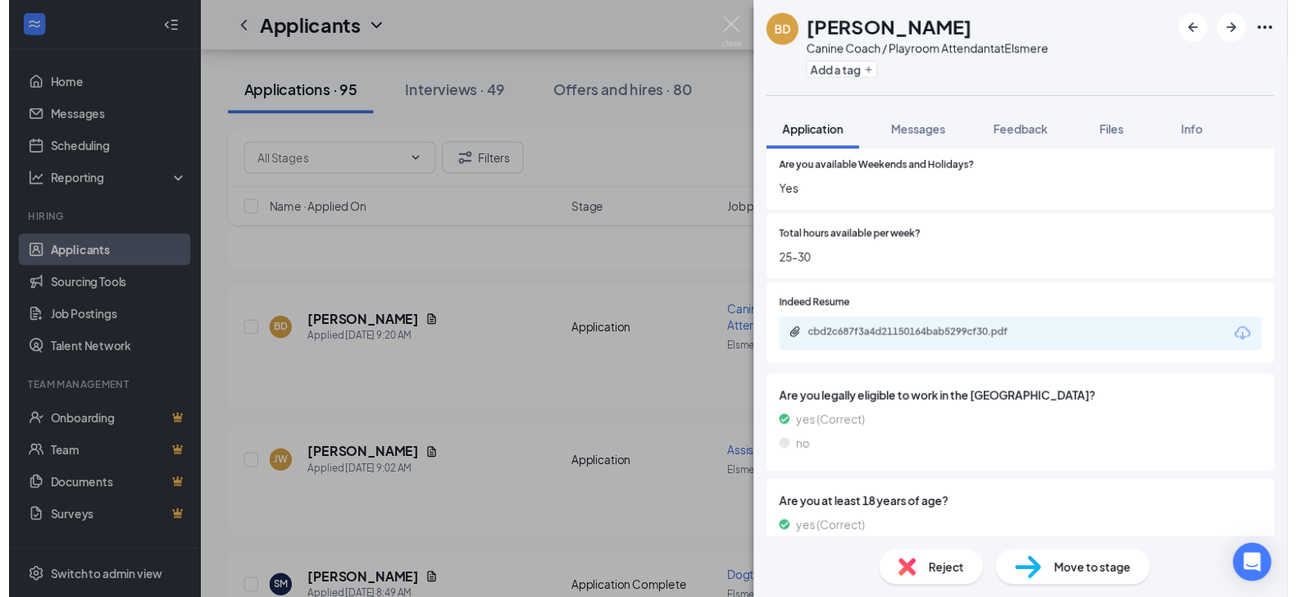
scroll to position [1074, 0]
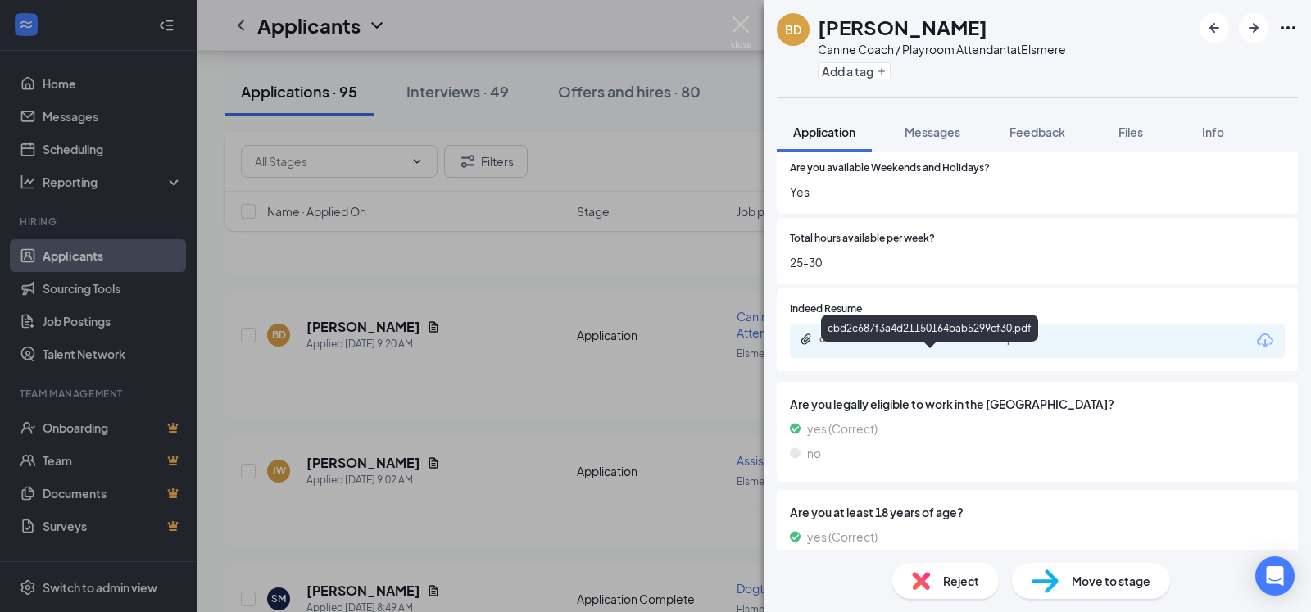
click at [920, 346] on div "cbd2c687f3a4d21150164bab5299cf30.pdf" at bounding box center [934, 339] width 229 height 13
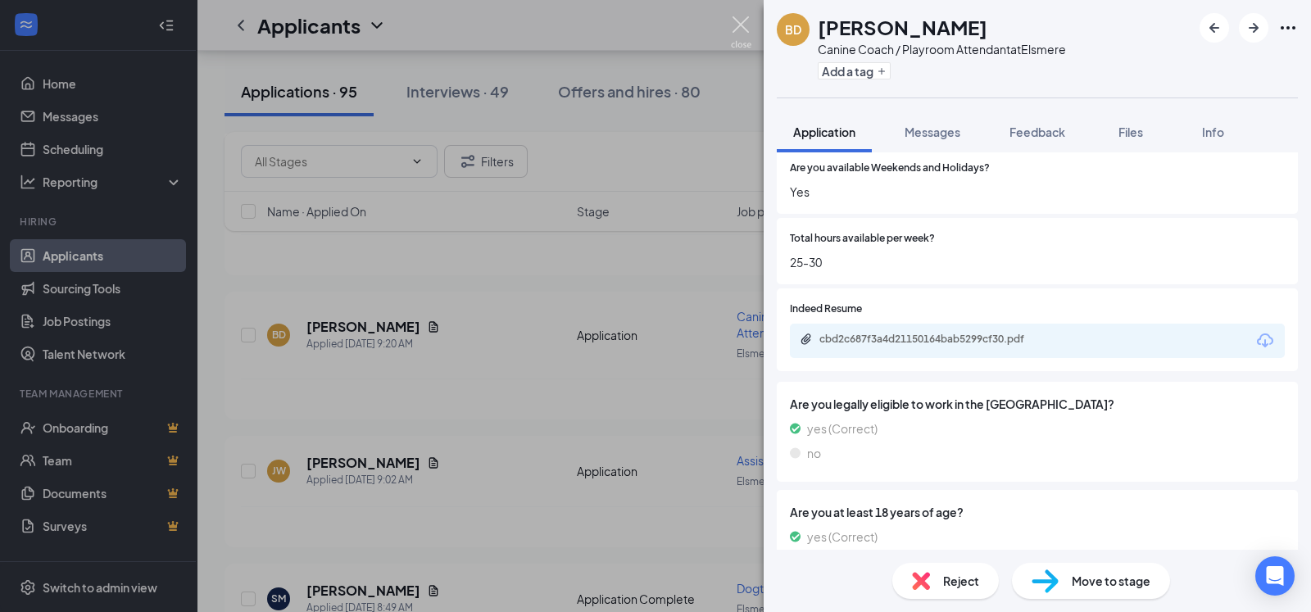
click at [742, 26] on img at bounding box center [741, 32] width 20 height 32
